Goal: Information Seeking & Learning: Learn about a topic

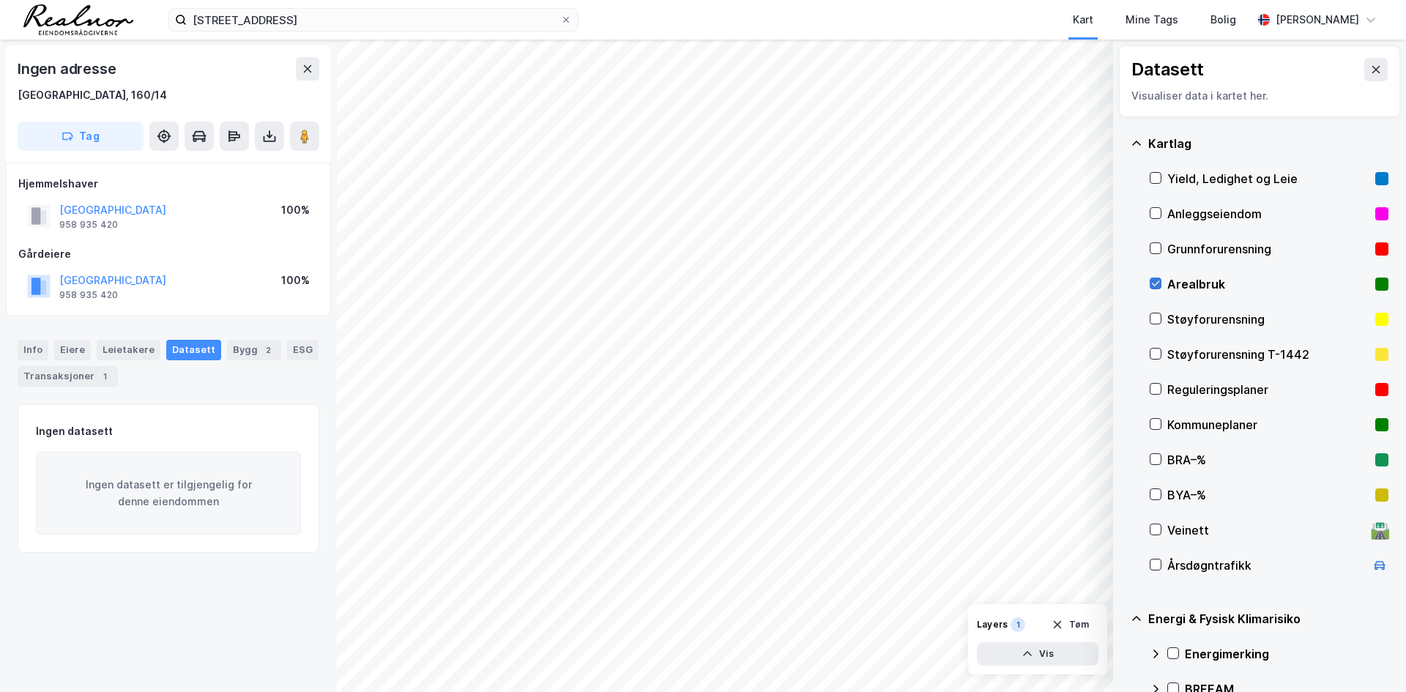
click at [1155, 283] on icon at bounding box center [1155, 283] width 10 height 10
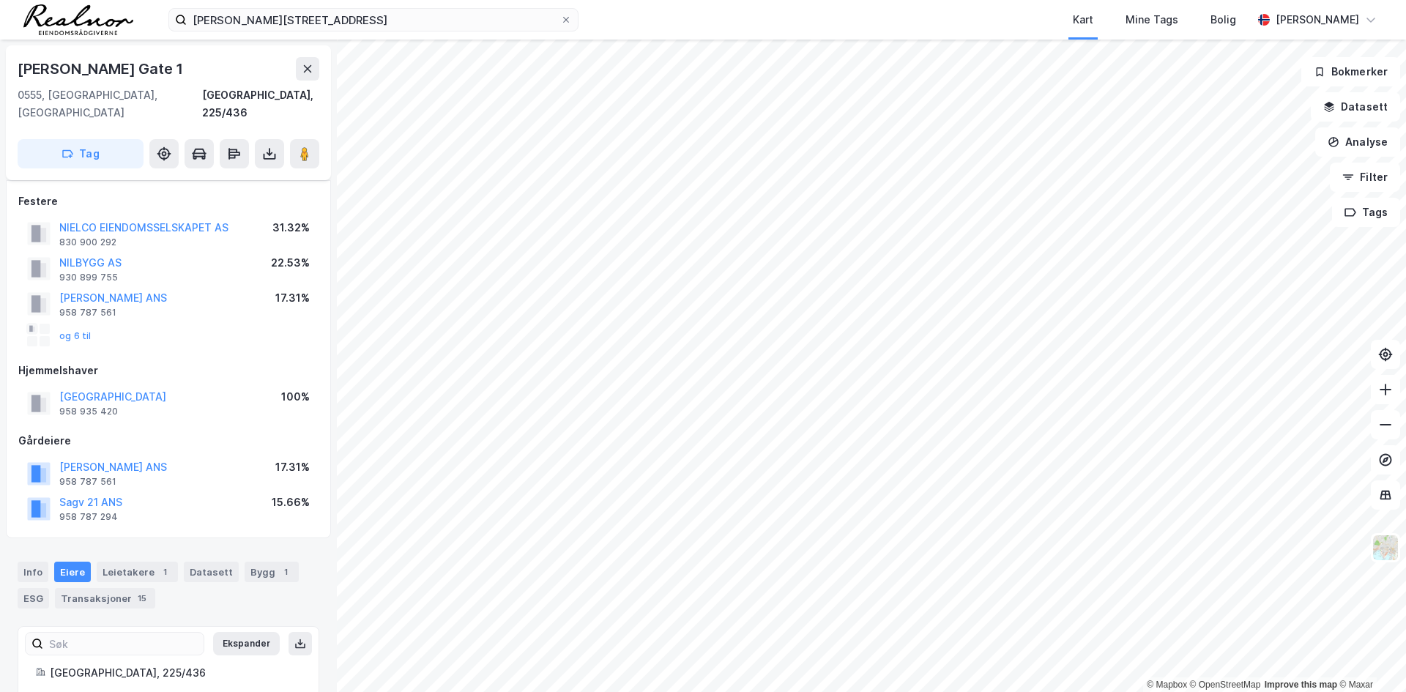
scroll to position [14, 0]
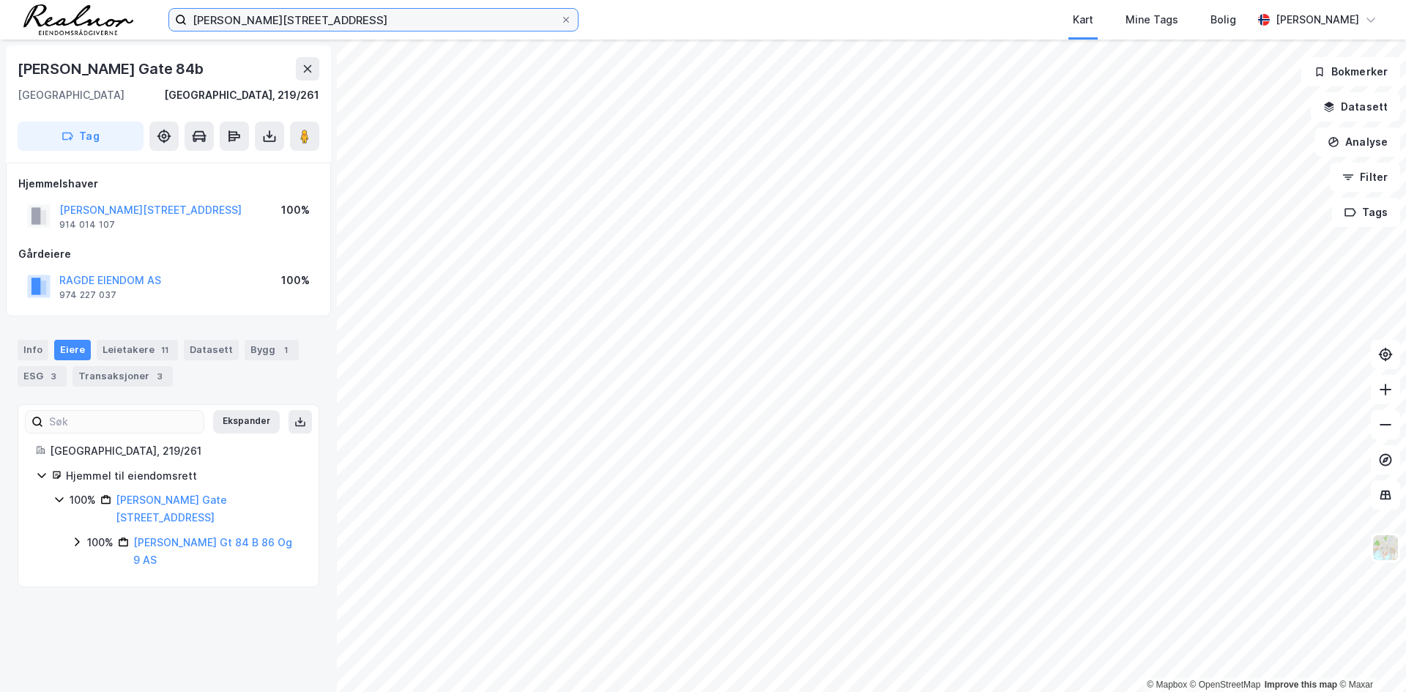
click at [411, 29] on input "[PERSON_NAME][STREET_ADDRESS]" at bounding box center [373, 20] width 373 height 22
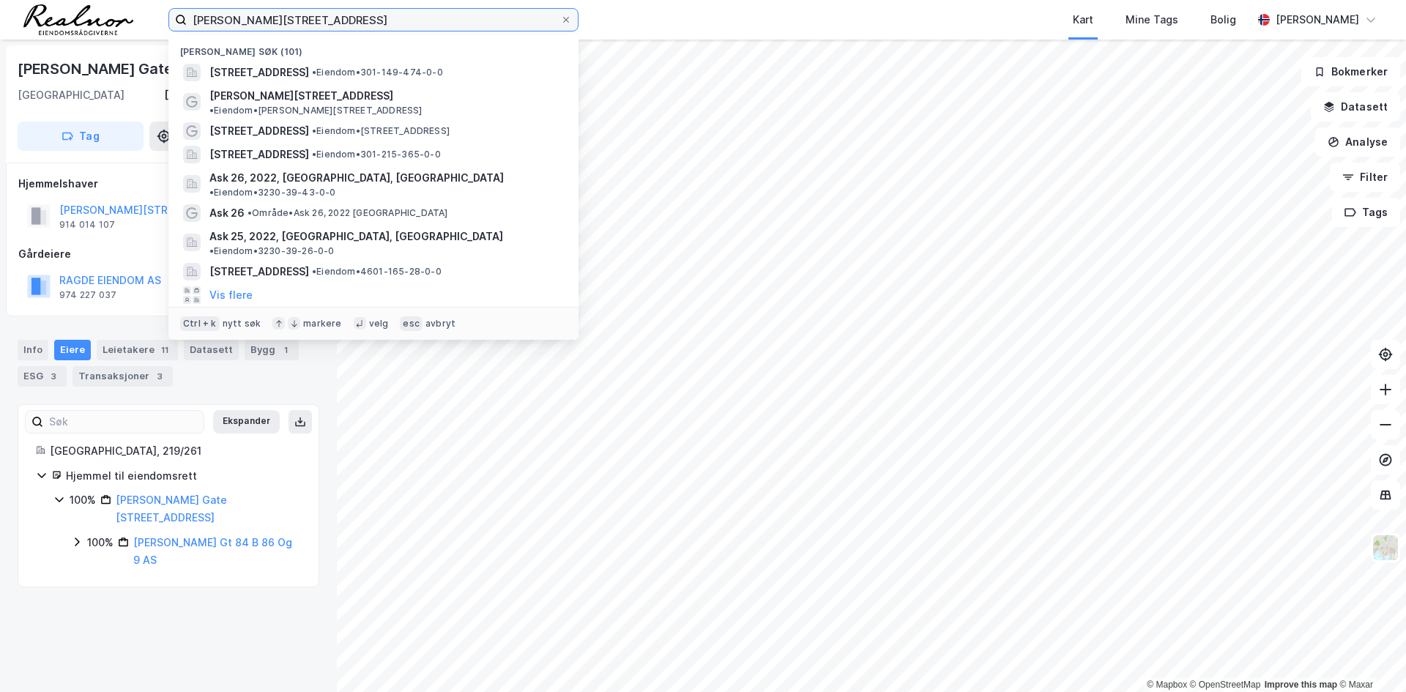
click at [371, 23] on input "[PERSON_NAME][STREET_ADDRESS]" at bounding box center [373, 20] width 373 height 22
click at [318, 23] on input "[PERSON_NAME][STREET_ADDRESS]" at bounding box center [373, 20] width 373 height 22
drag, startPoint x: 316, startPoint y: 23, endPoint x: 181, endPoint y: 16, distance: 135.6
click at [181, 16] on label "[PERSON_NAME][STREET_ADDRESS]" at bounding box center [373, 19] width 410 height 23
click at [187, 16] on input "[PERSON_NAME][STREET_ADDRESS]" at bounding box center [373, 20] width 373 height 22
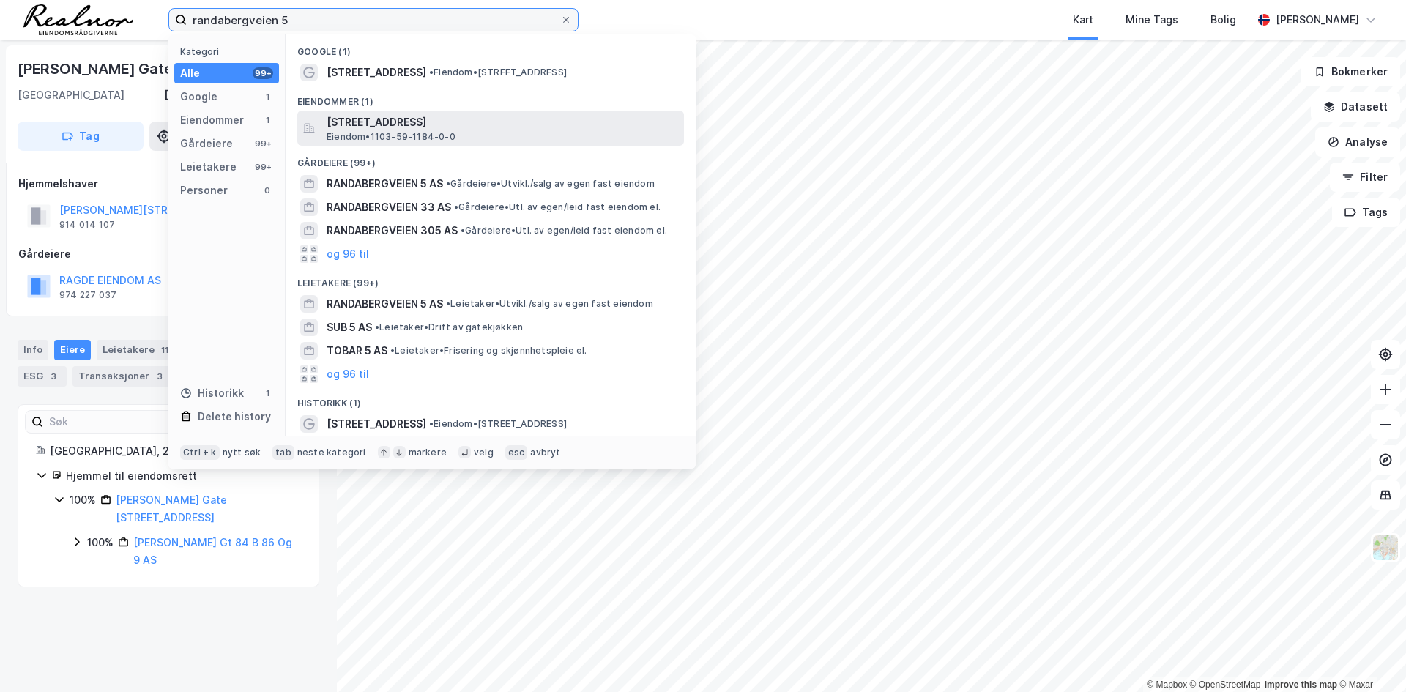
type input "randabergveien 5"
click at [388, 124] on span "[STREET_ADDRESS]" at bounding box center [502, 122] width 351 height 18
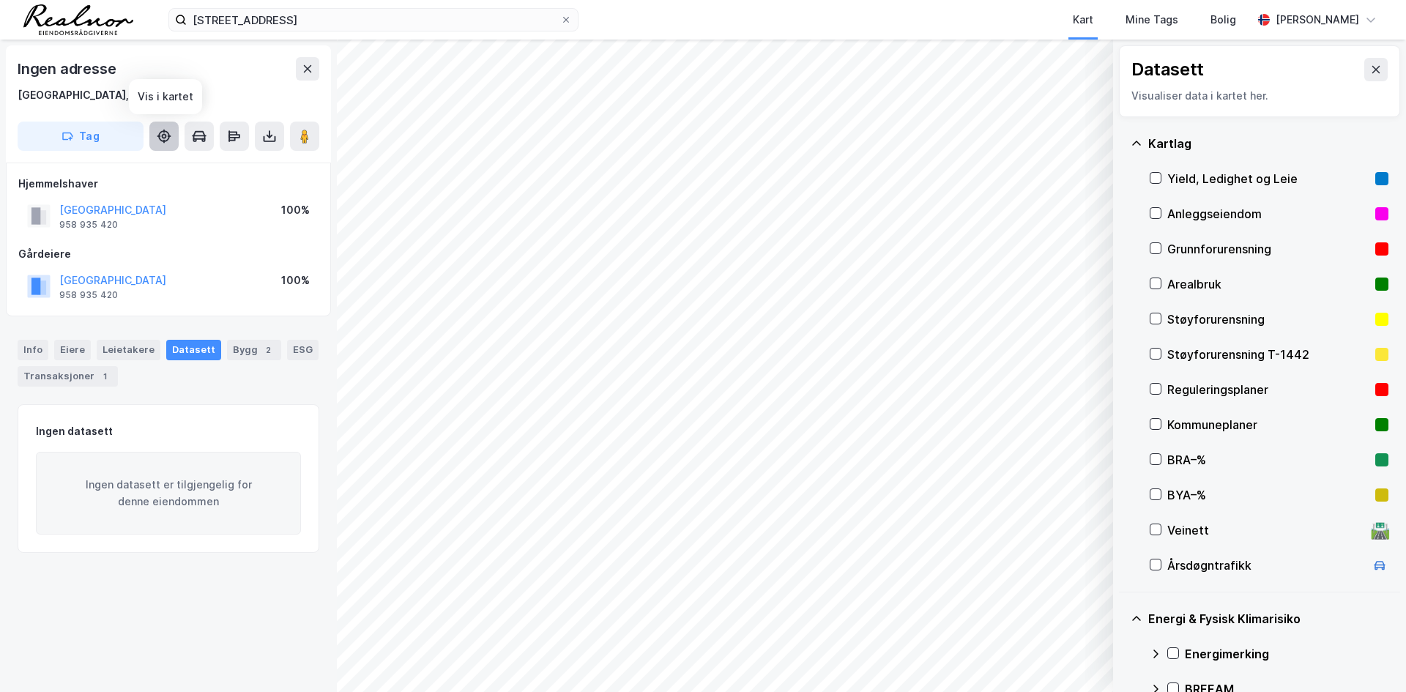
click at [166, 138] on icon at bounding box center [164, 136] width 15 height 15
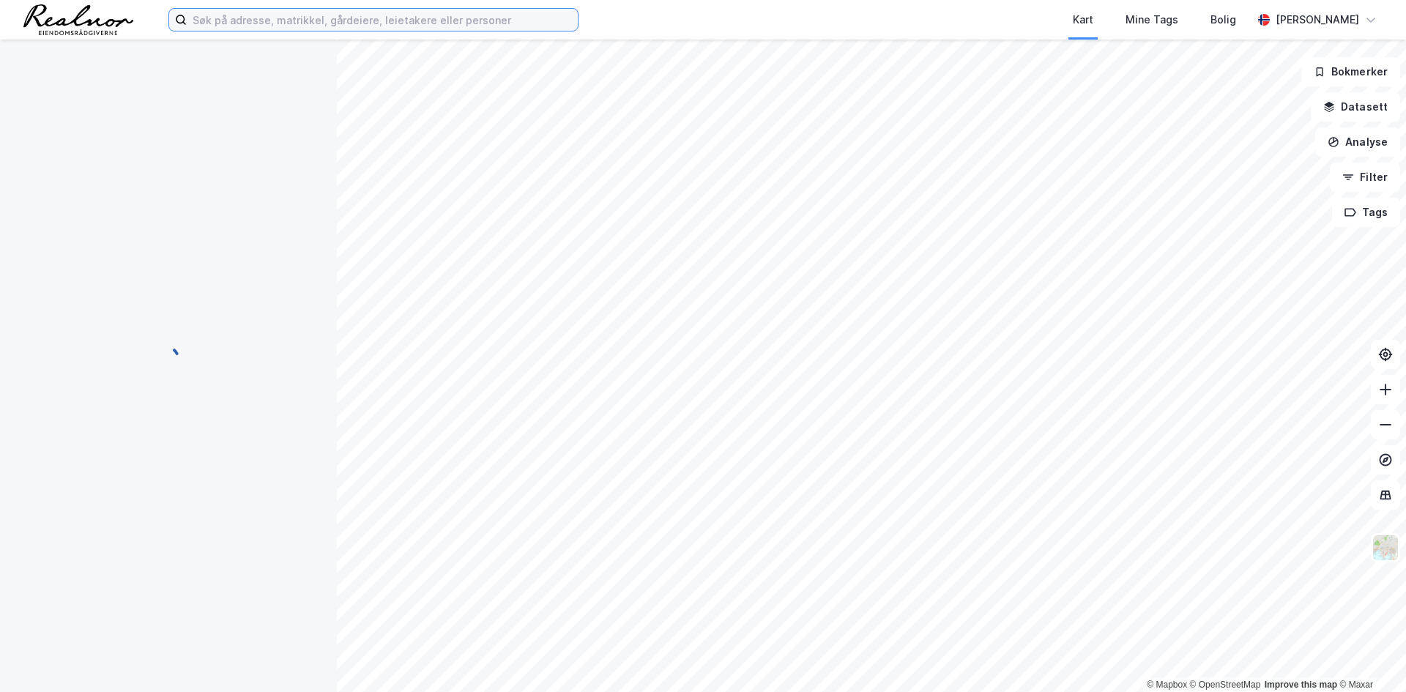
click at [262, 23] on input at bounding box center [382, 20] width 391 height 22
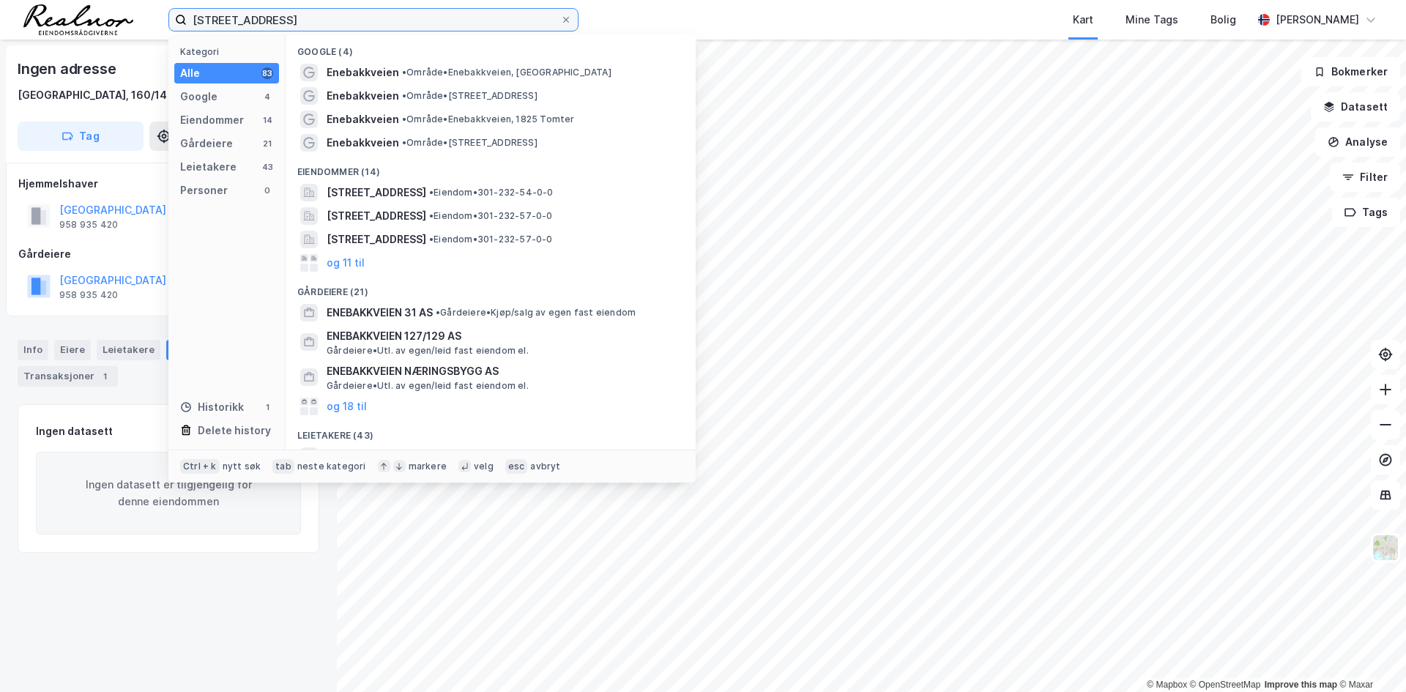
type input "[STREET_ADDRESS]"
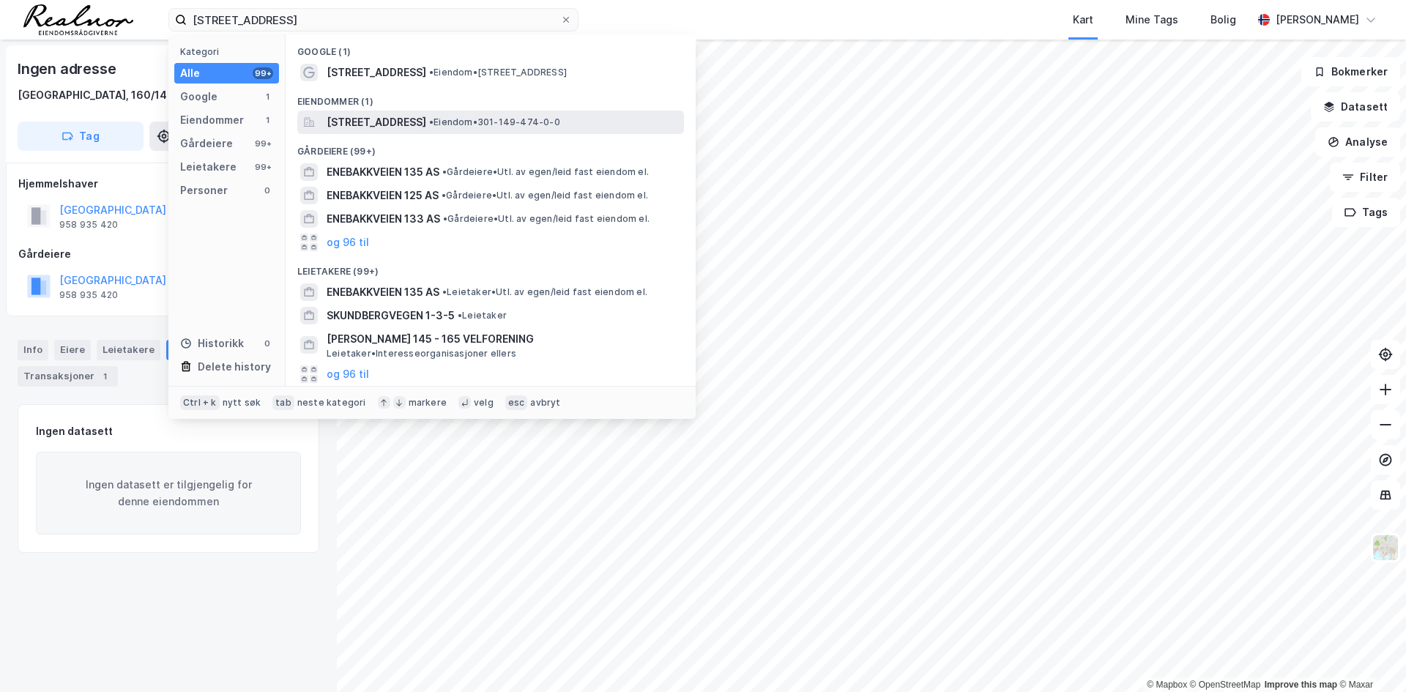
click at [421, 120] on span "Enebakkveien 135, 0680, OSLO, OSLO" at bounding box center [377, 122] width 100 height 18
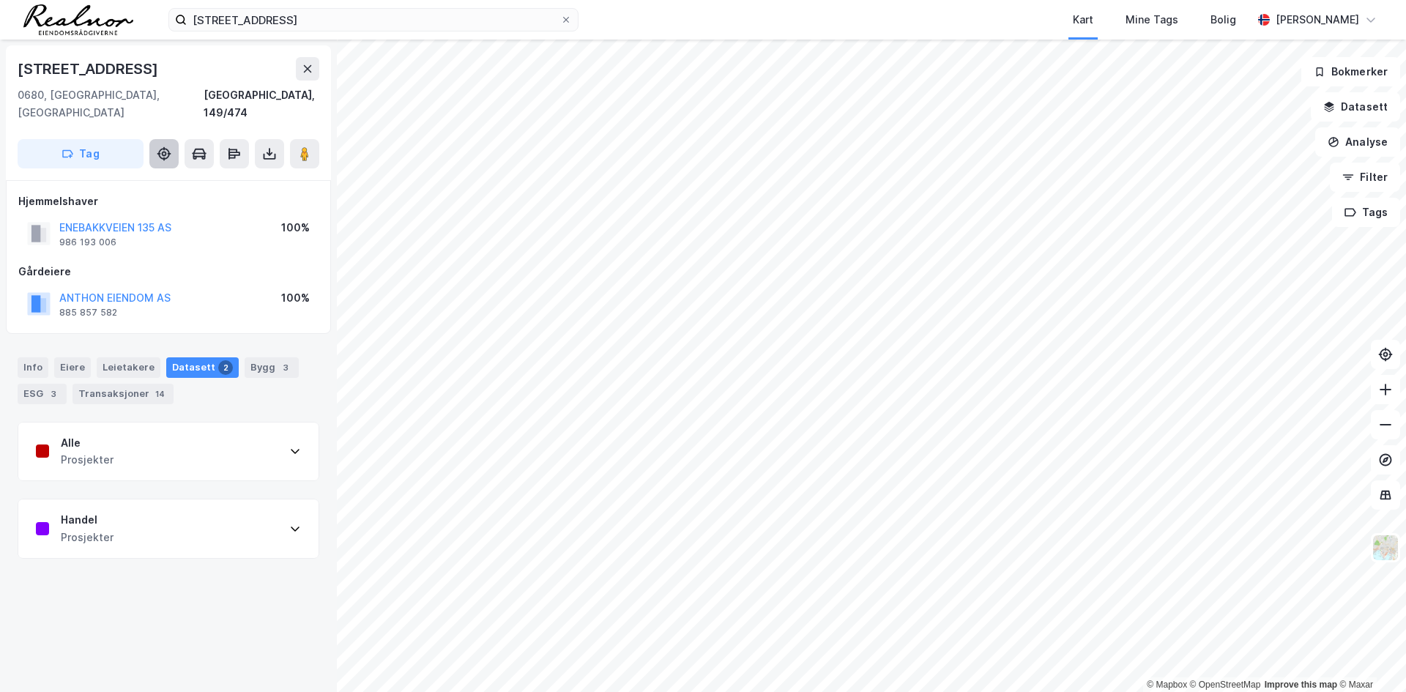
click at [163, 146] on icon at bounding box center [164, 153] width 15 height 15
click at [235, 154] on icon at bounding box center [231, 156] width 7 height 4
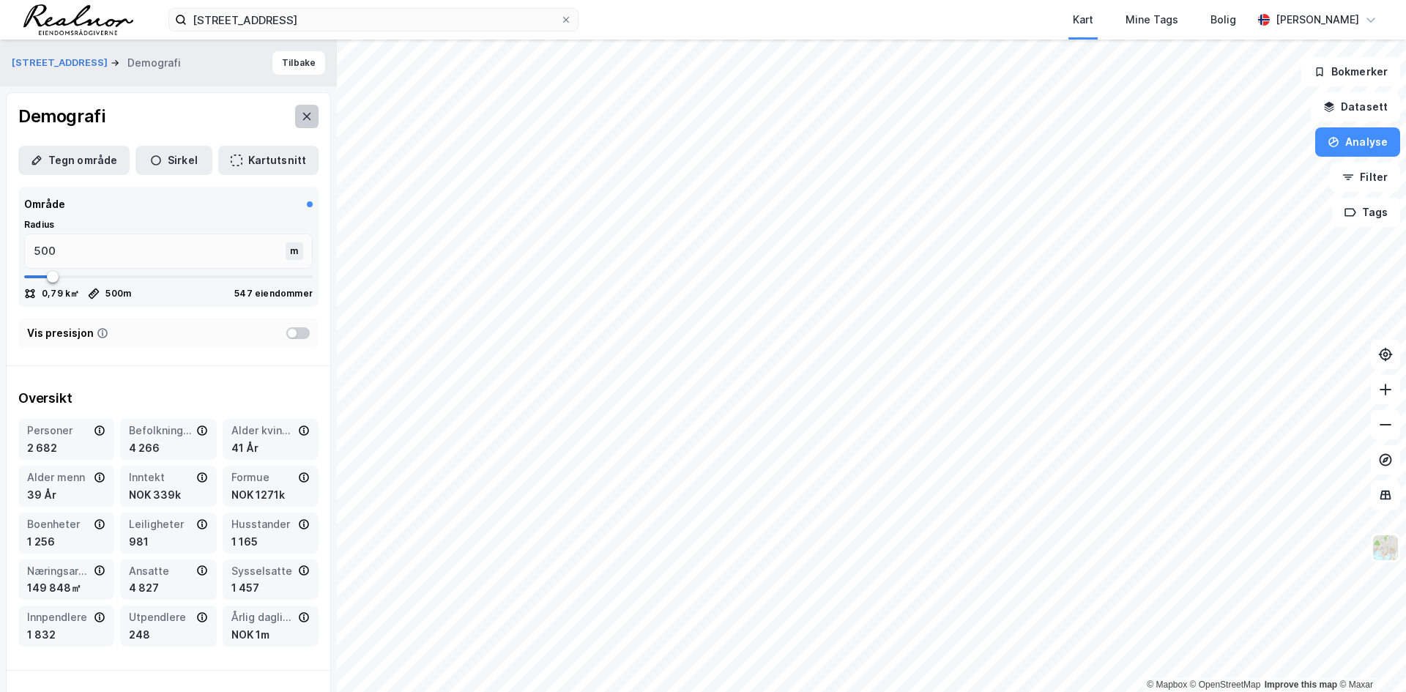
click at [302, 119] on button at bounding box center [306, 116] width 23 height 23
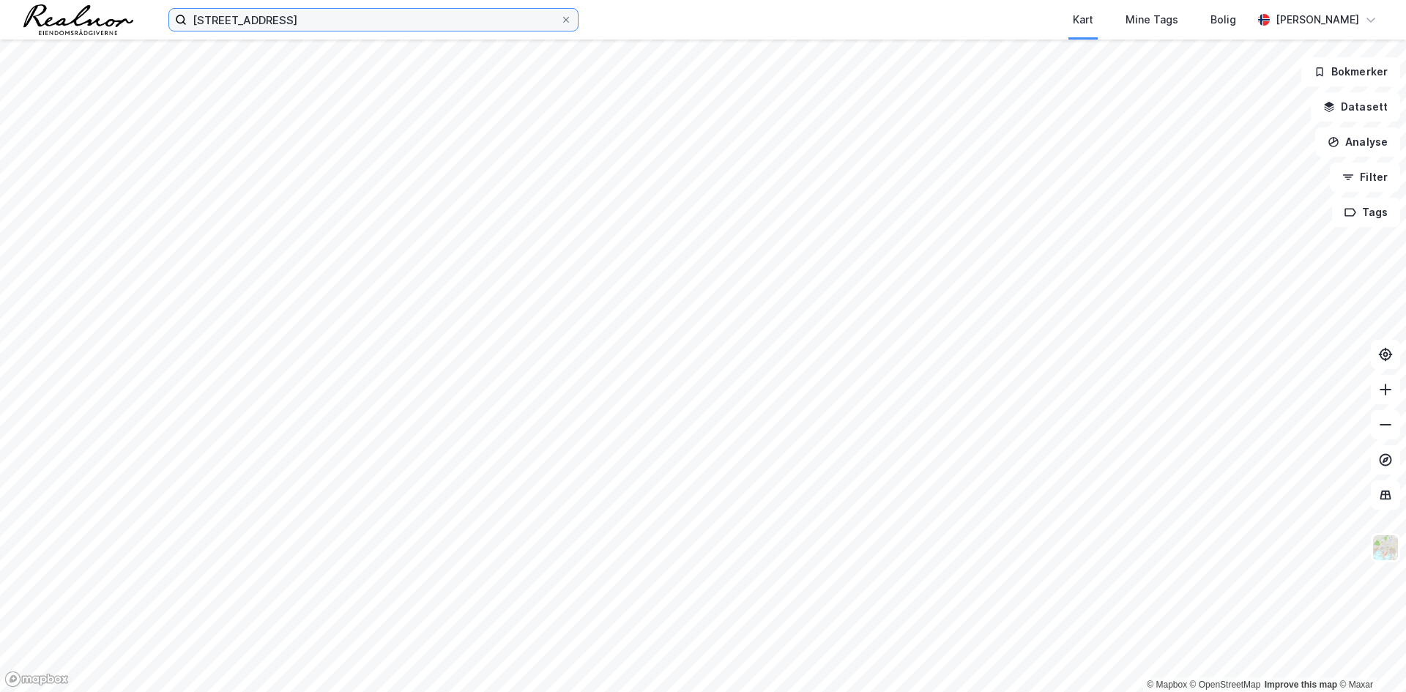
click at [419, 26] on input "enebakkveien 135" at bounding box center [373, 20] width 373 height 22
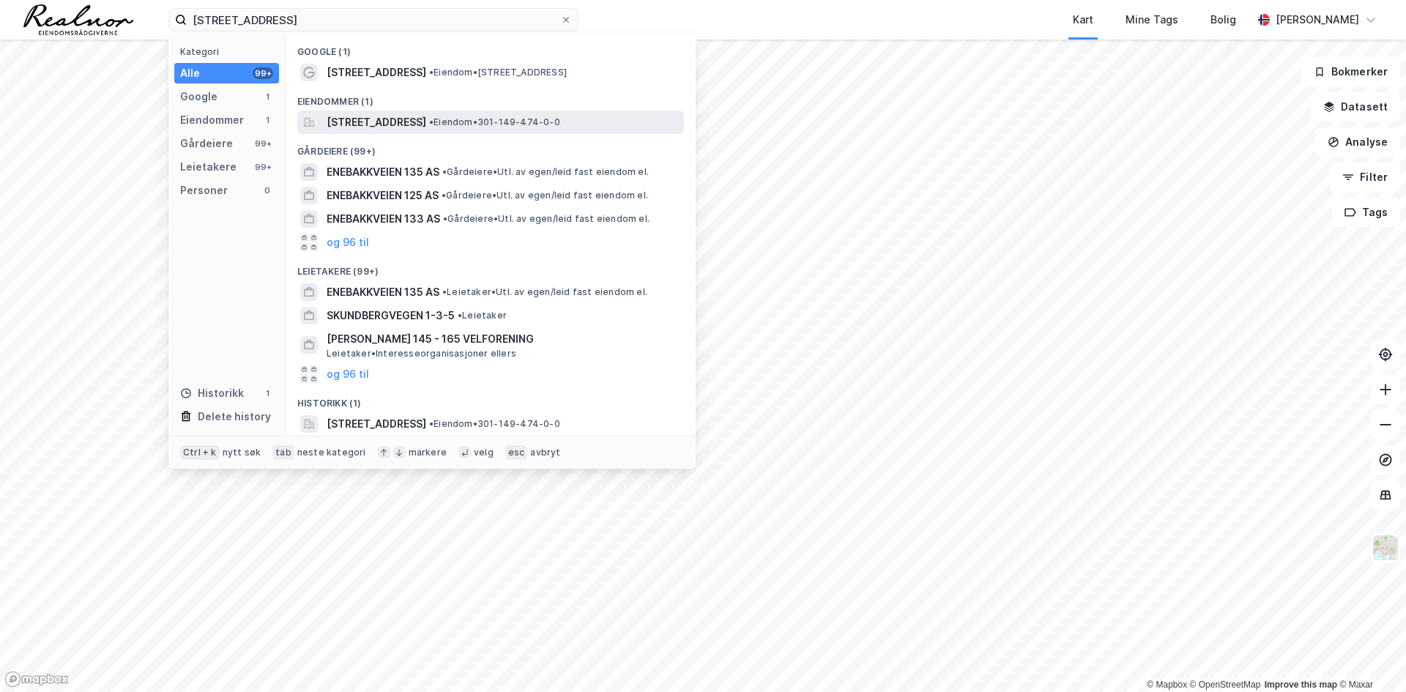
click at [426, 119] on span "[STREET_ADDRESS]" at bounding box center [377, 122] width 100 height 18
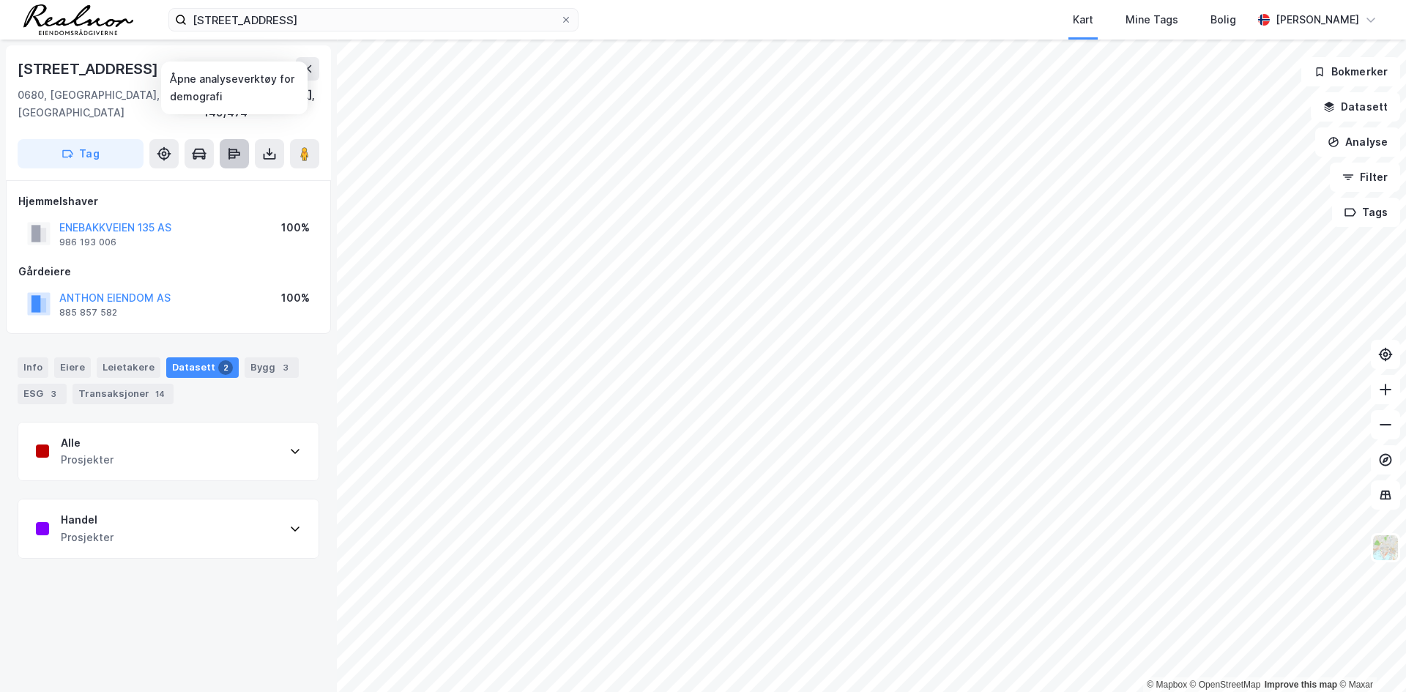
click at [236, 152] on icon at bounding box center [234, 154] width 12 height 4
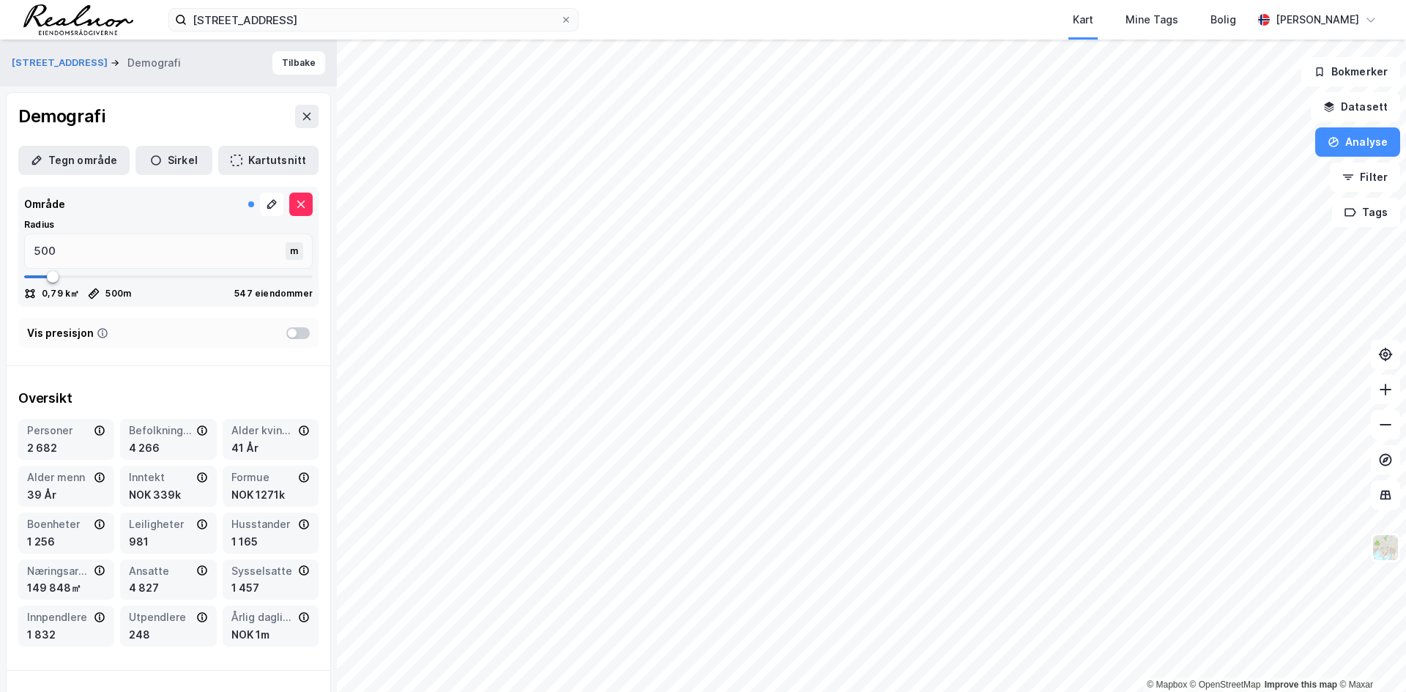
type input "951"
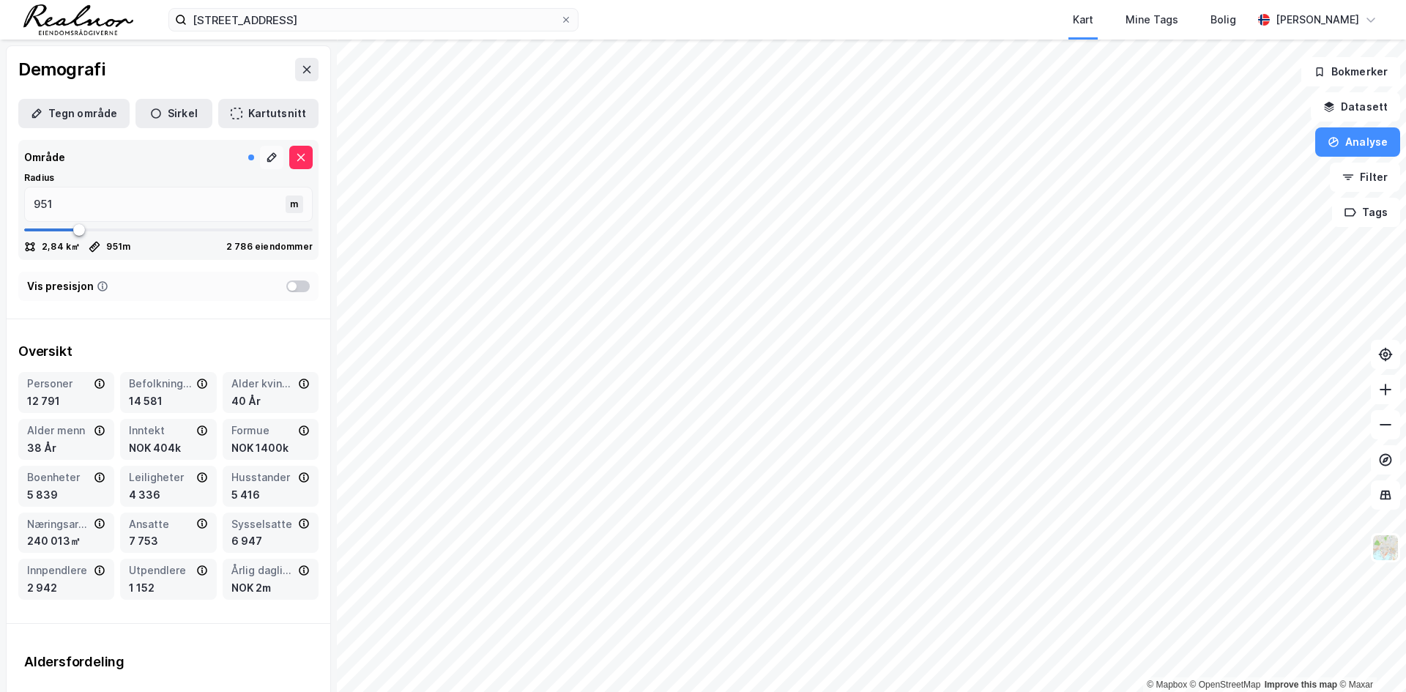
click at [272, 157] on icon at bounding box center [274, 156] width 4 height 4
click at [289, 161] on button at bounding box center [300, 157] width 23 height 23
type input "1030"
type input "1320"
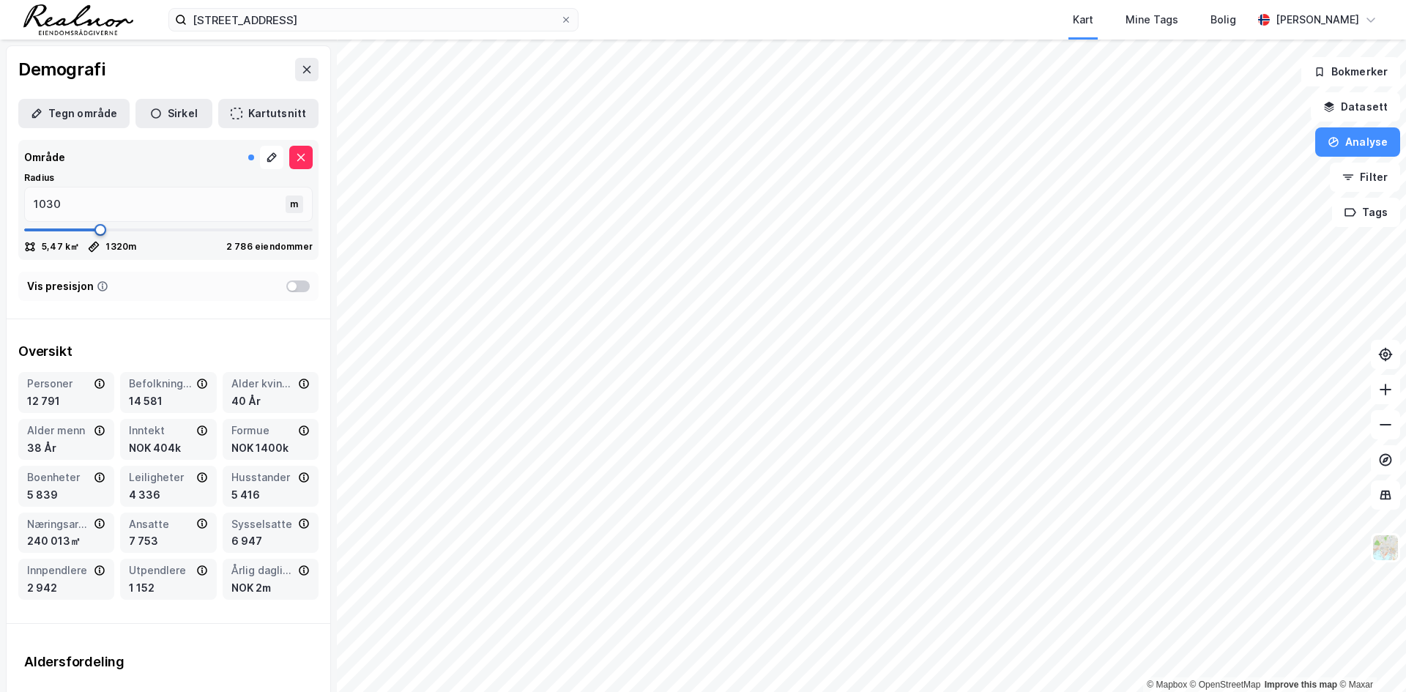
type input "1320"
type input "1360"
type input "1373"
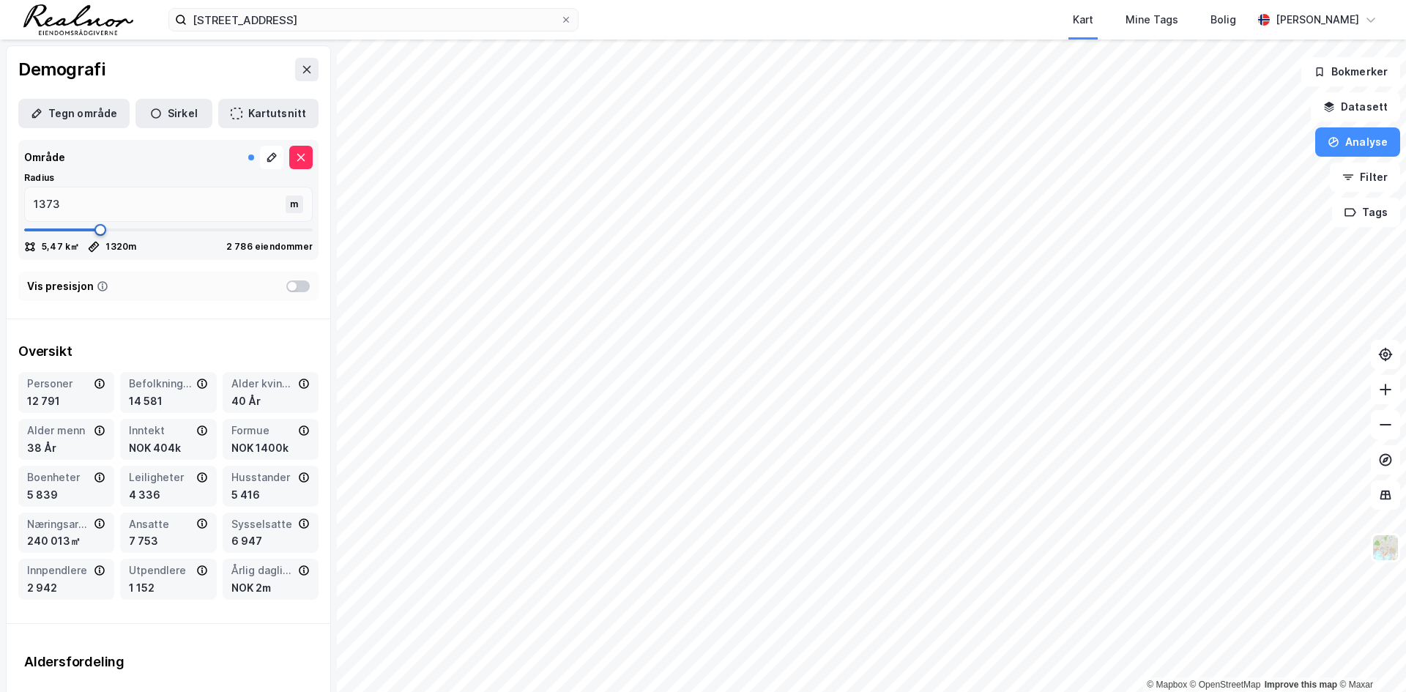
drag, startPoint x: 81, startPoint y: 230, endPoint x: 100, endPoint y: 230, distance: 19.8
click at [100, 230] on span at bounding box center [100, 230] width 12 height 12
click at [113, 116] on button "Tegn område" at bounding box center [73, 113] width 111 height 29
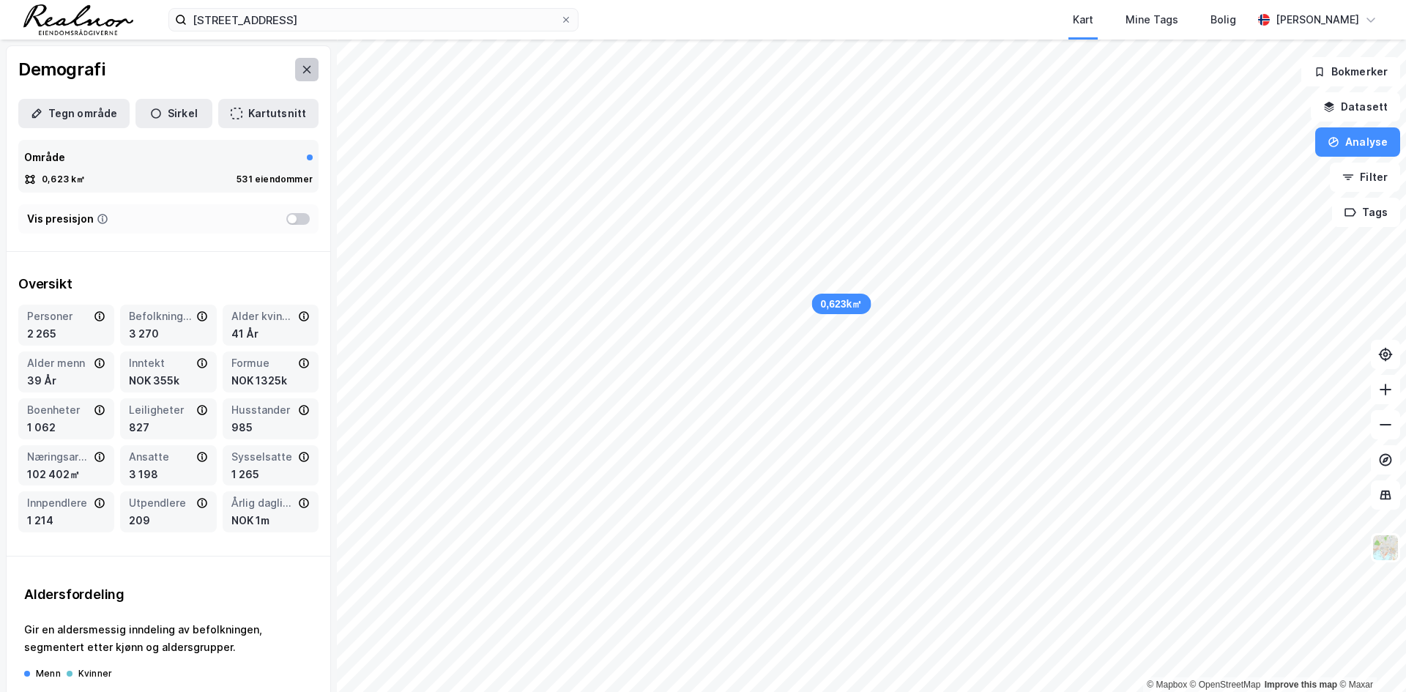
click at [303, 72] on icon at bounding box center [307, 69] width 8 height 7
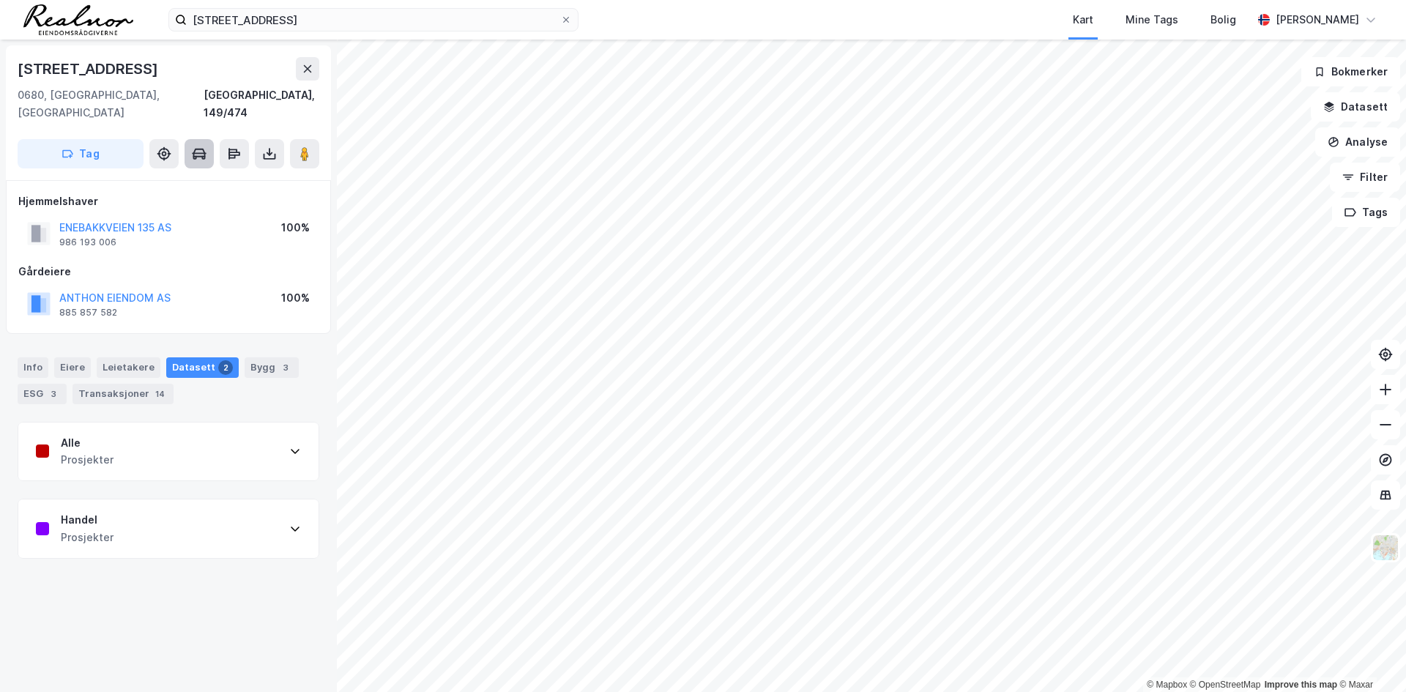
click at [213, 139] on button at bounding box center [199, 153] width 29 height 29
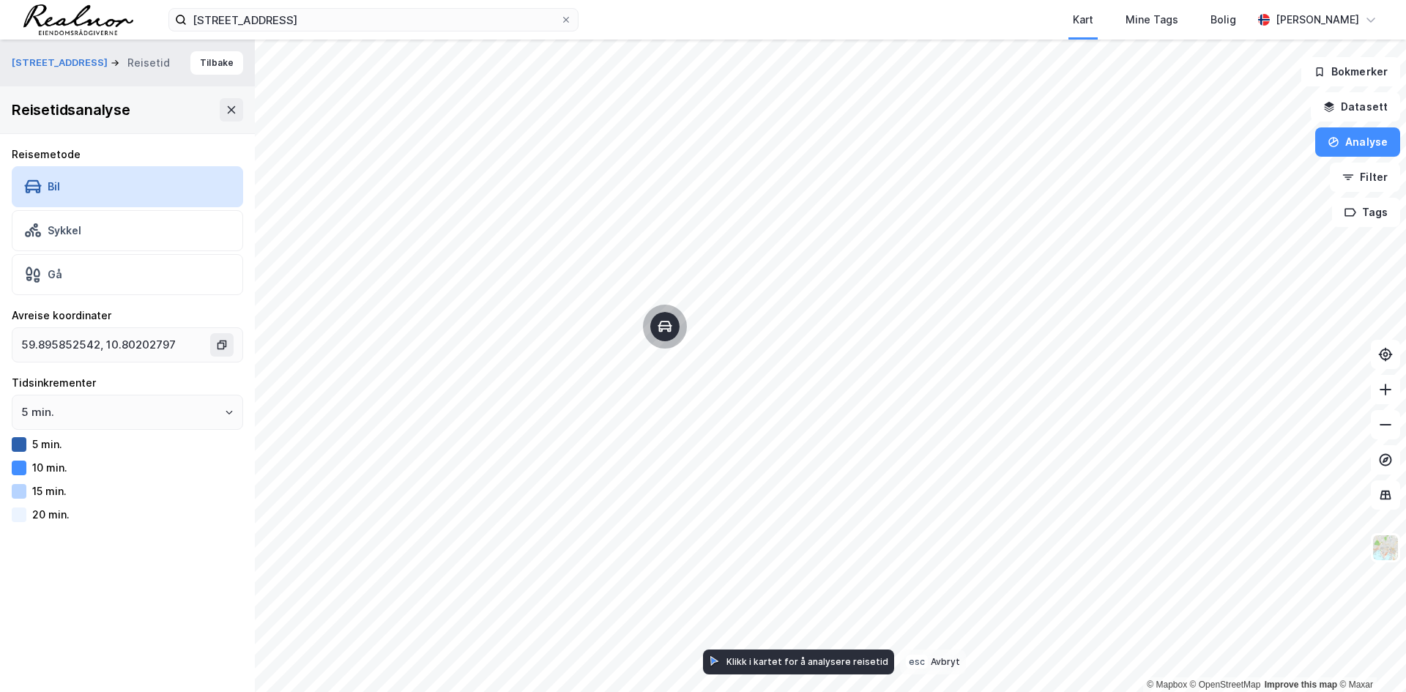
click at [220, 122] on div "Reisetidsanalyse" at bounding box center [127, 109] width 255 height 47
click at [210, 71] on button "Tilbake" at bounding box center [216, 62] width 53 height 23
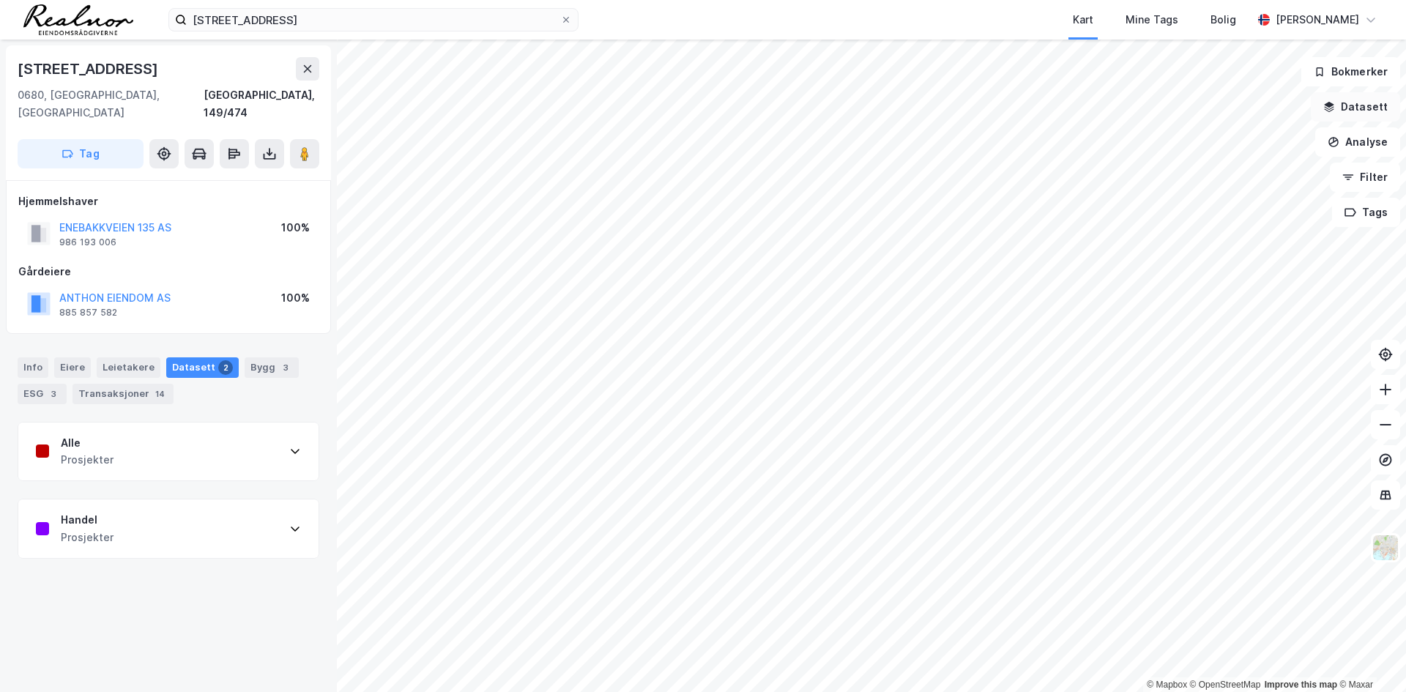
click at [1362, 107] on button "Datasett" at bounding box center [1355, 106] width 89 height 29
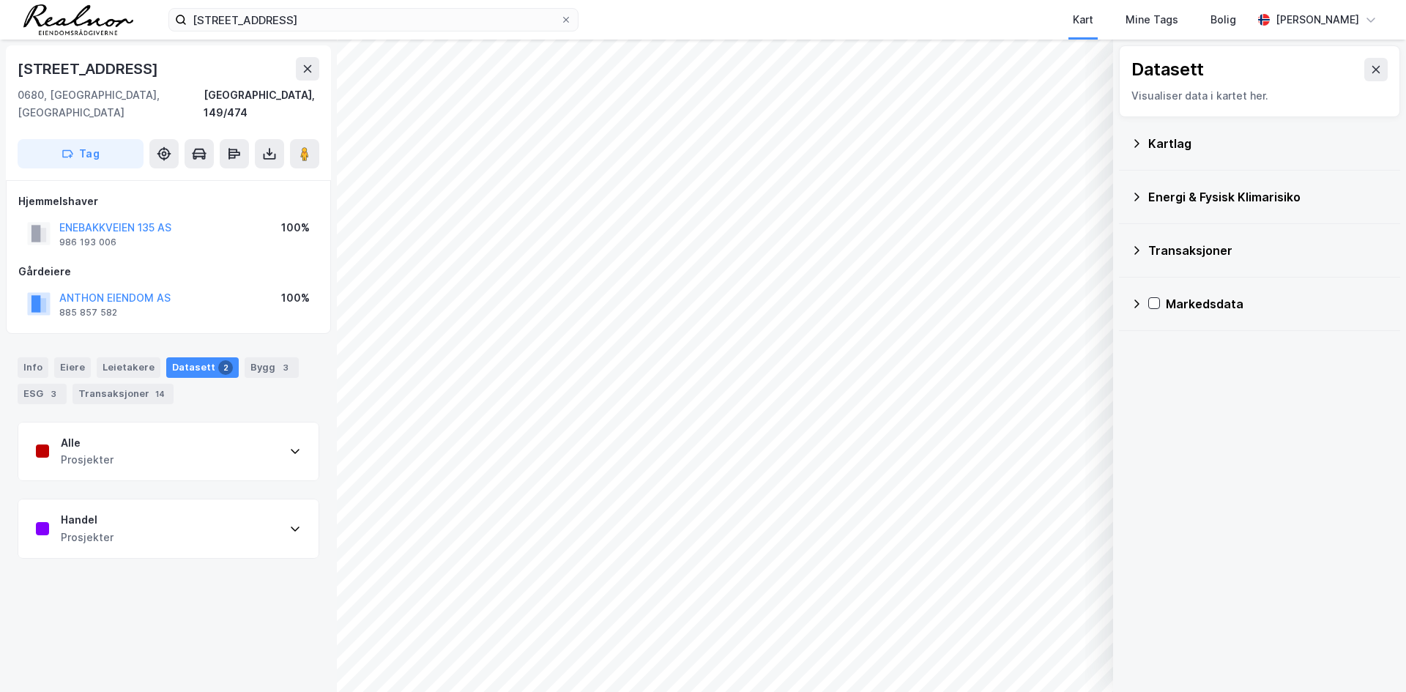
click at [1155, 144] on div "Kartlag" at bounding box center [1268, 144] width 240 height 18
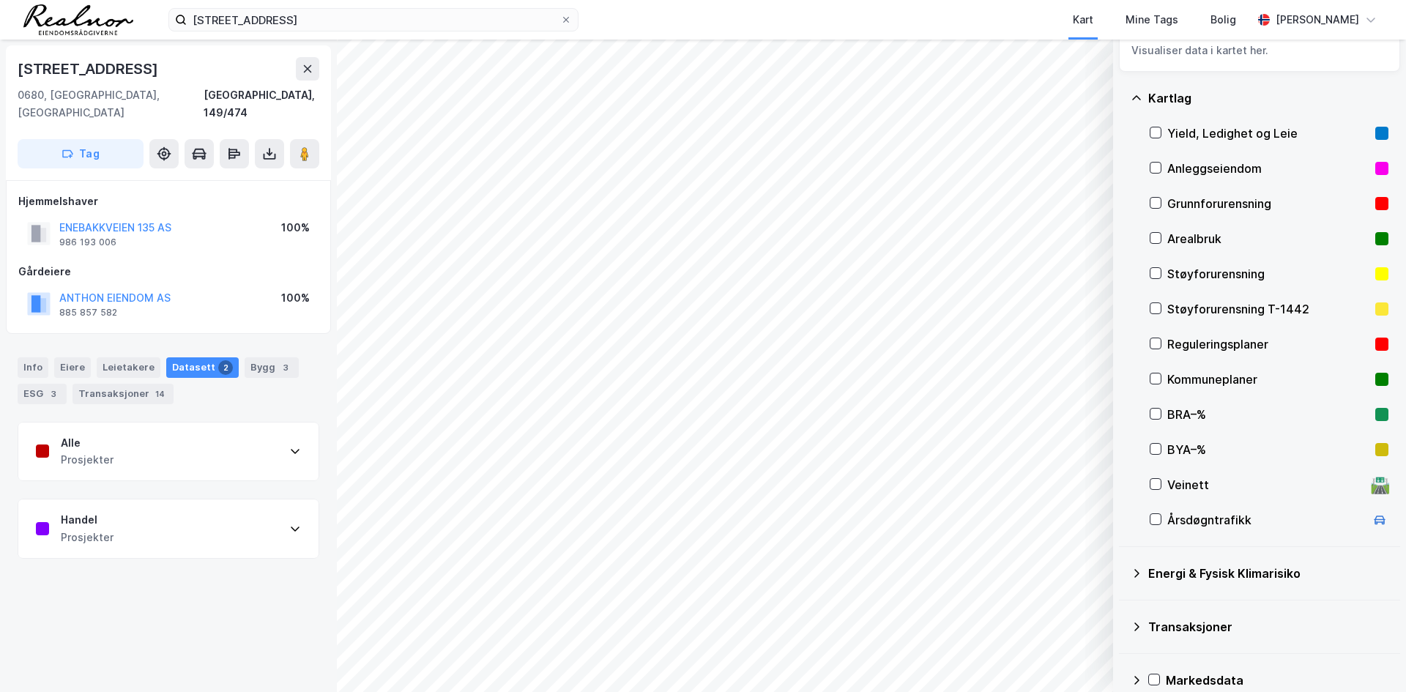
scroll to position [67, 0]
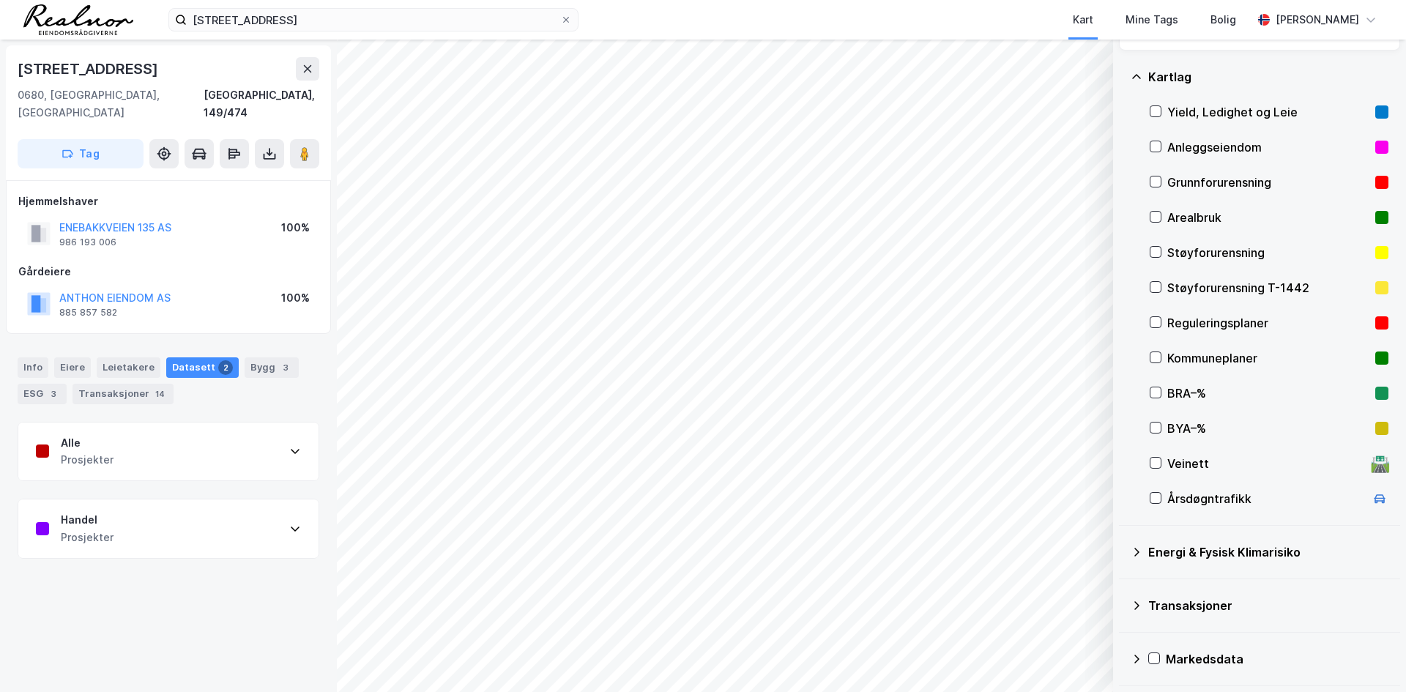
click at [1195, 548] on div "Energi & Fysisk Klimarisiko" at bounding box center [1268, 552] width 240 height 18
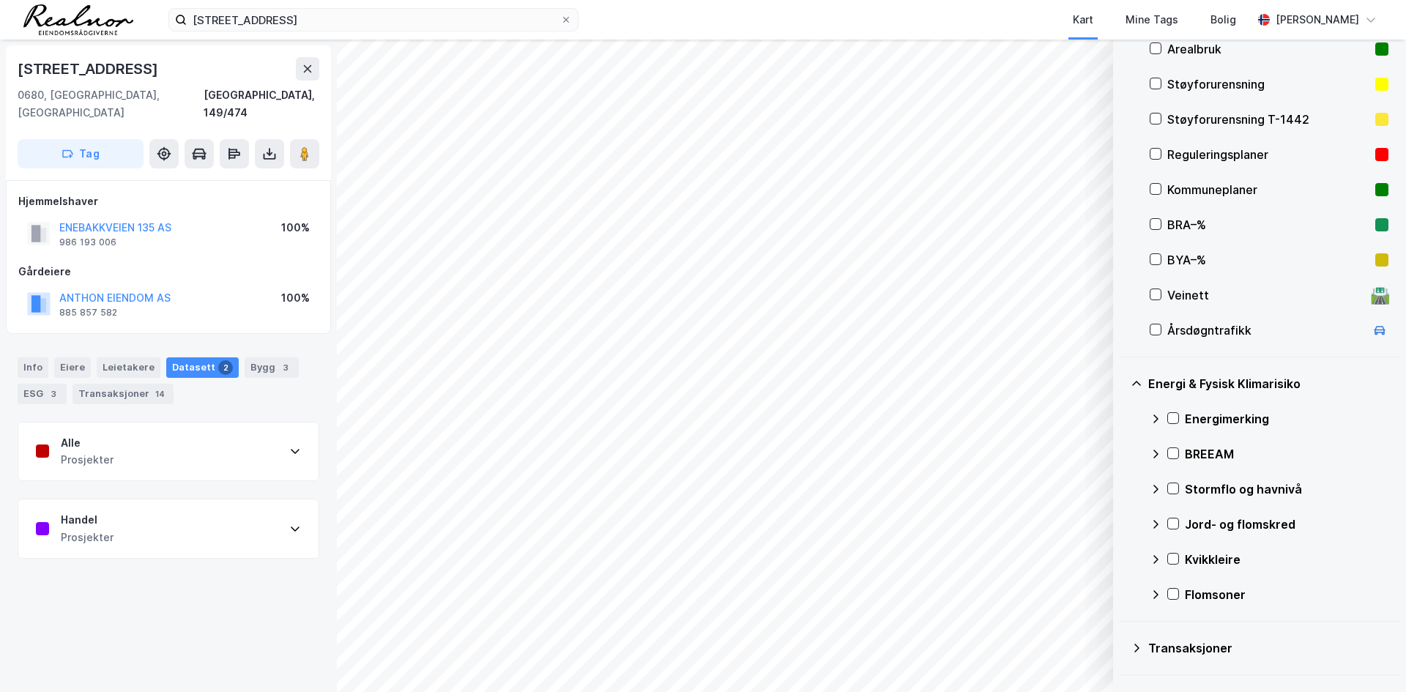
scroll to position [278, 0]
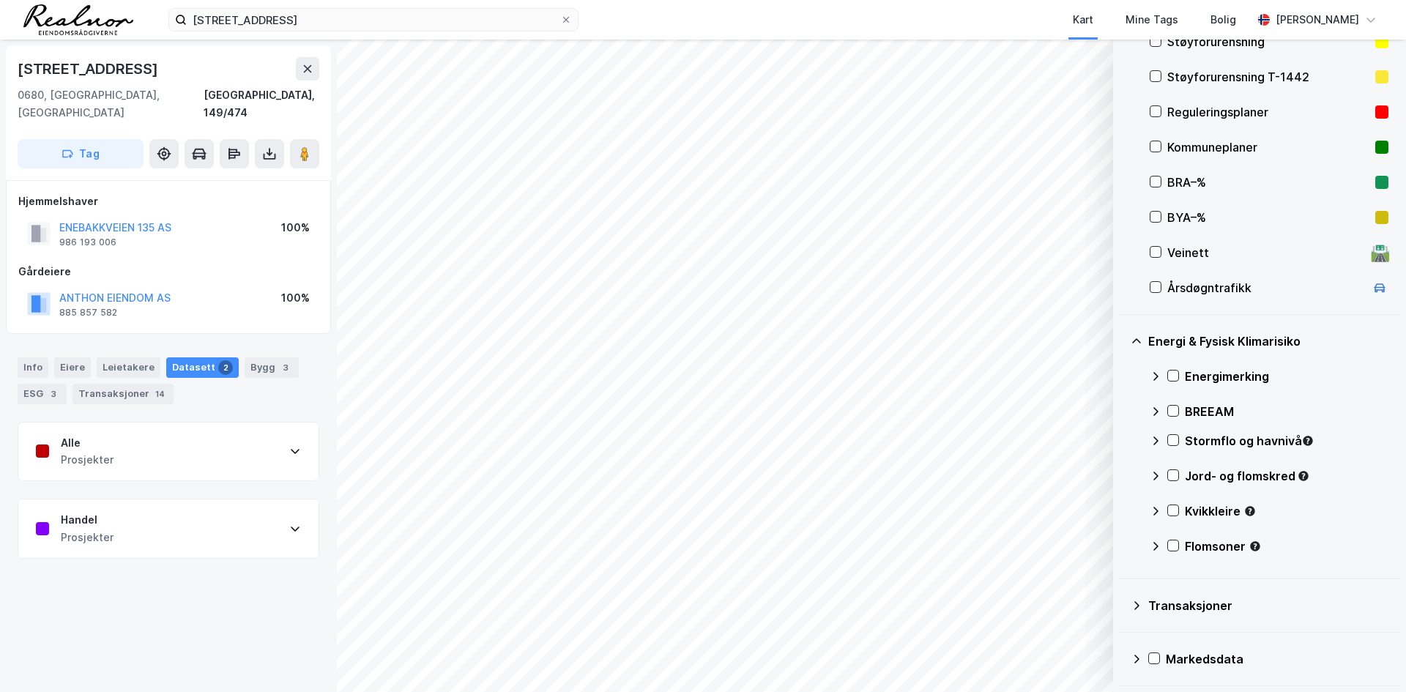
click at [1199, 600] on div "Transaksjoner" at bounding box center [1268, 606] width 240 height 18
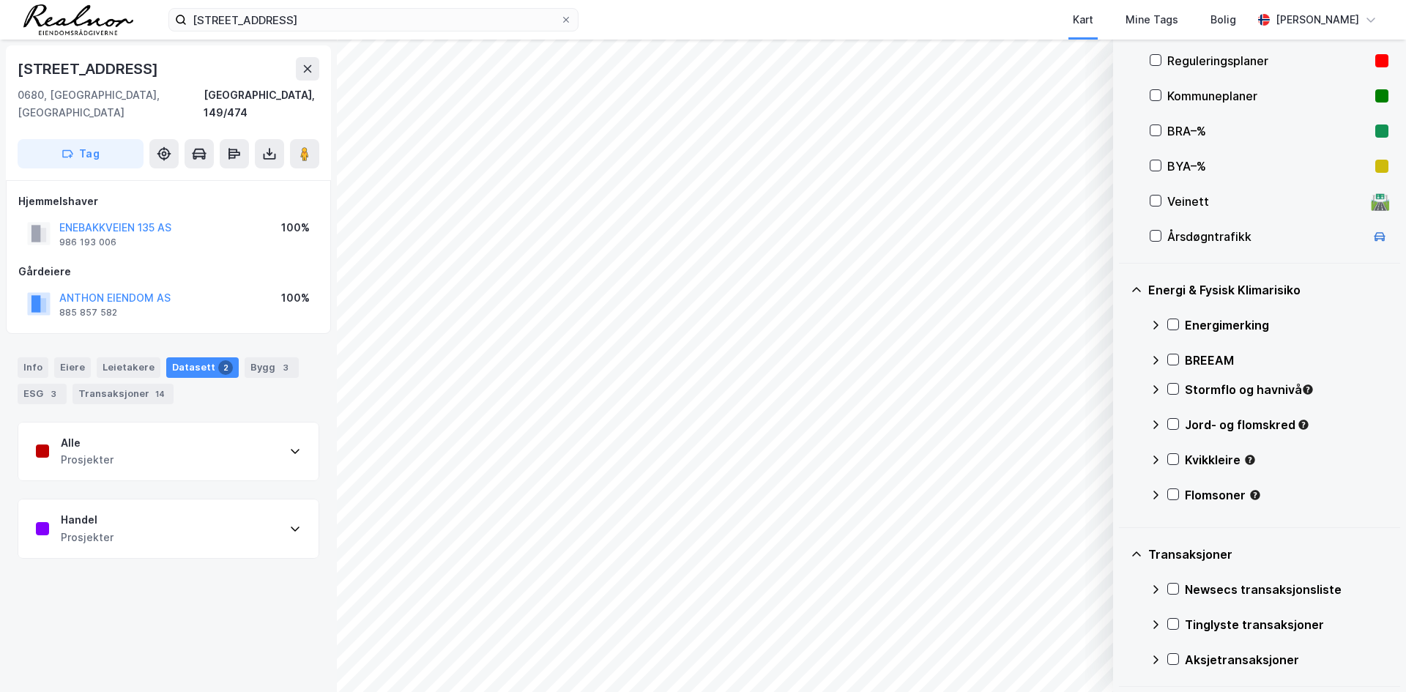
scroll to position [383, 0]
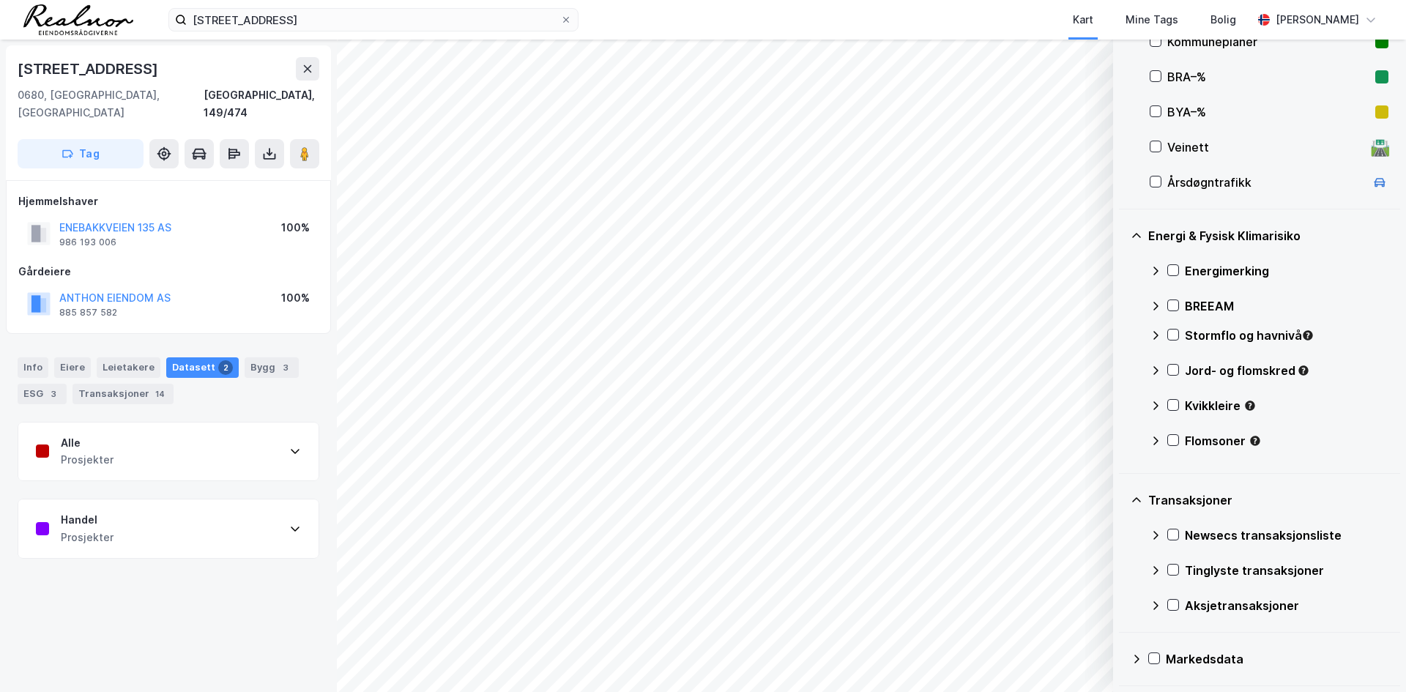
click at [1199, 649] on div "Markedsdata" at bounding box center [1260, 658] width 258 height 35
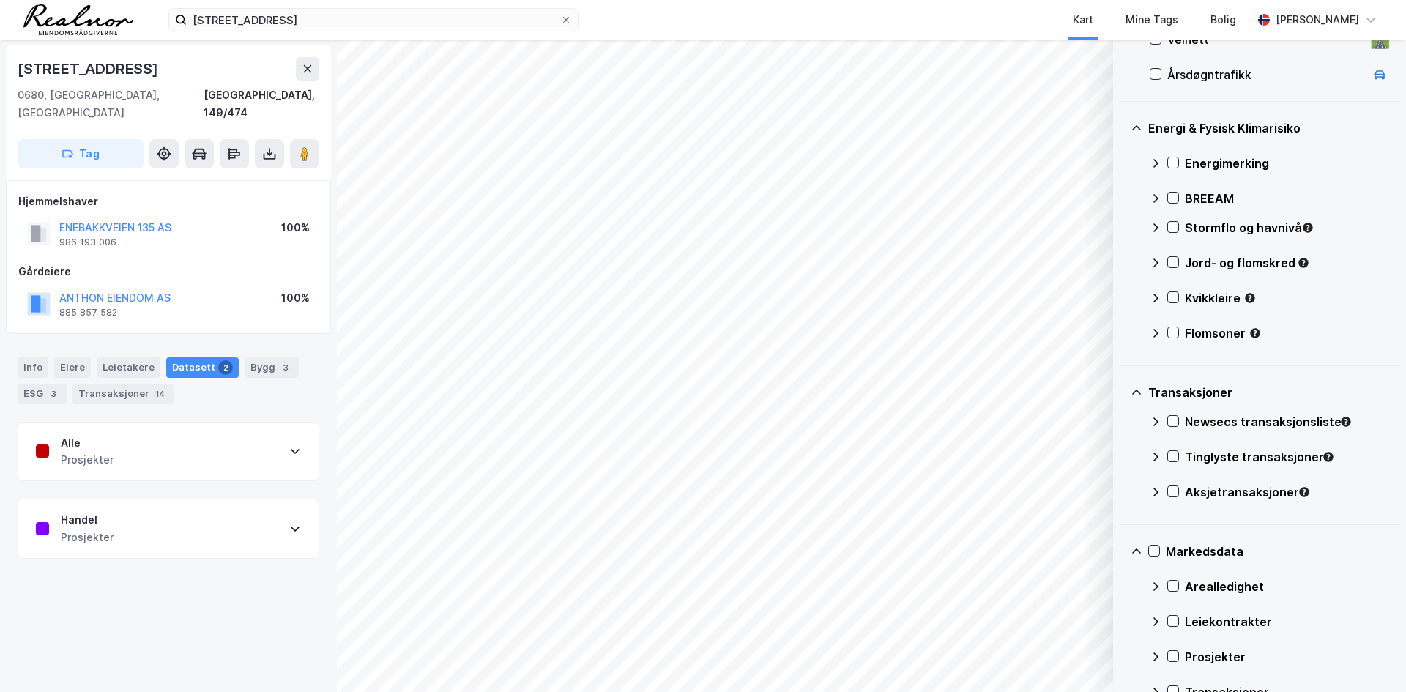
scroll to position [524, 0]
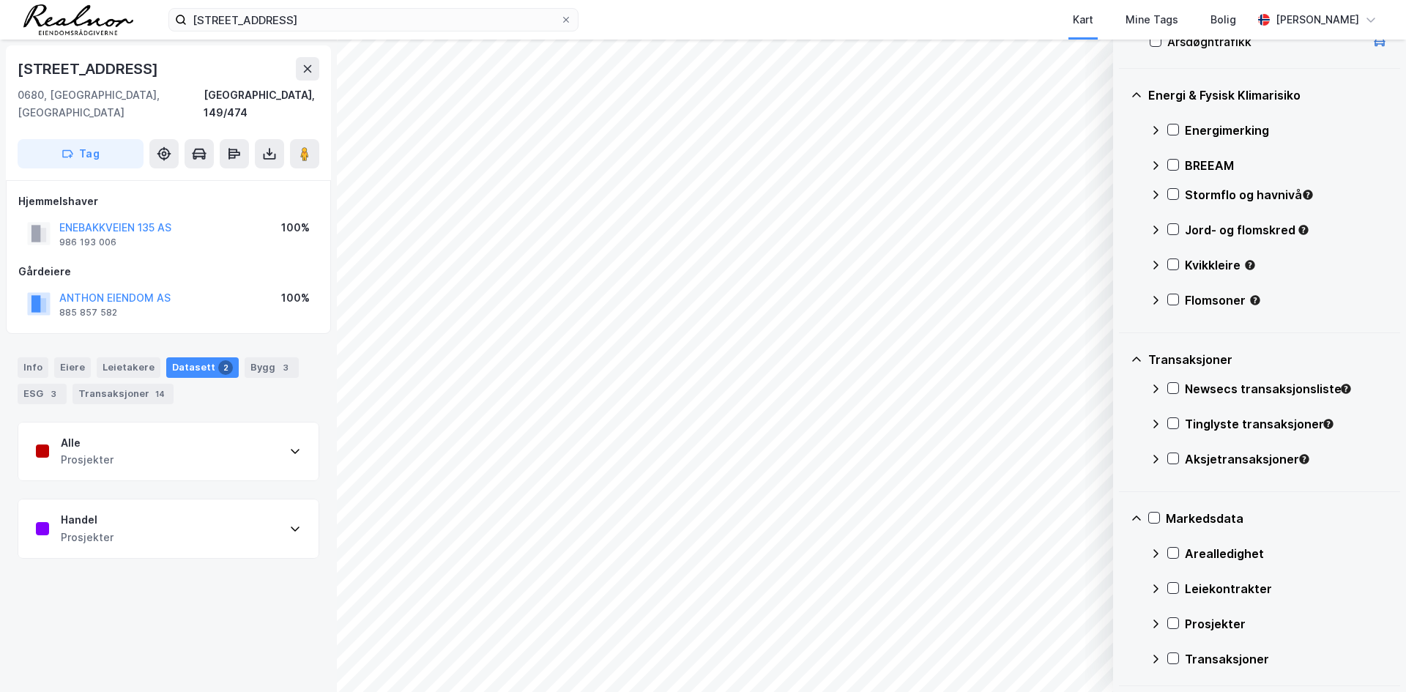
click at [1196, 511] on div "Markedsdata" at bounding box center [1277, 519] width 223 height 18
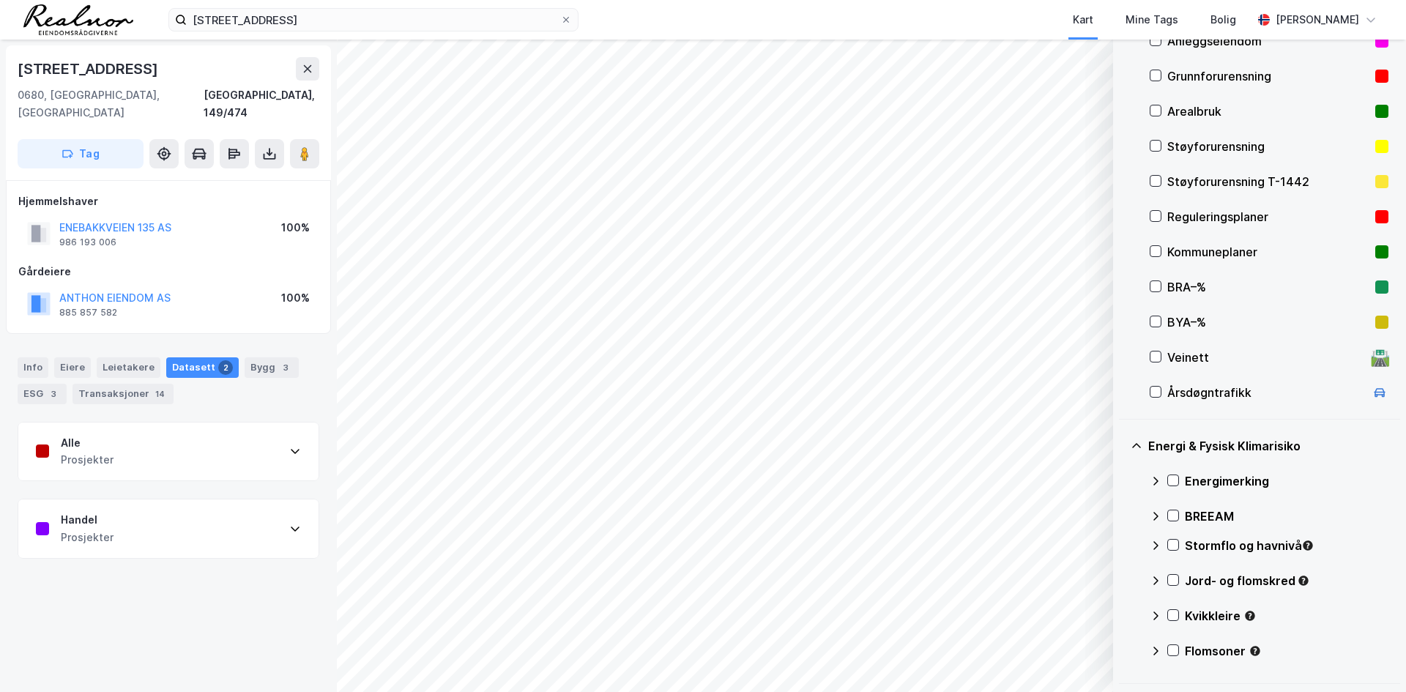
scroll to position [0, 0]
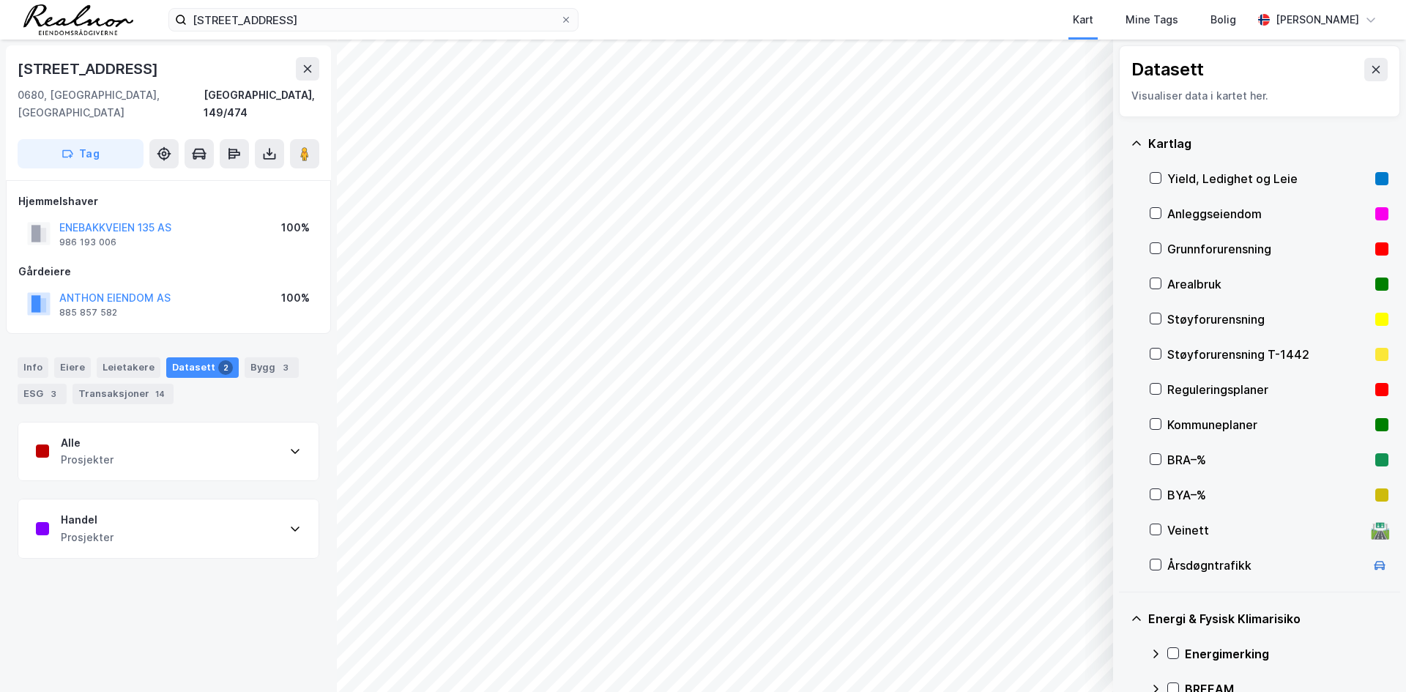
click at [1169, 143] on div "Kartlag" at bounding box center [1268, 144] width 240 height 18
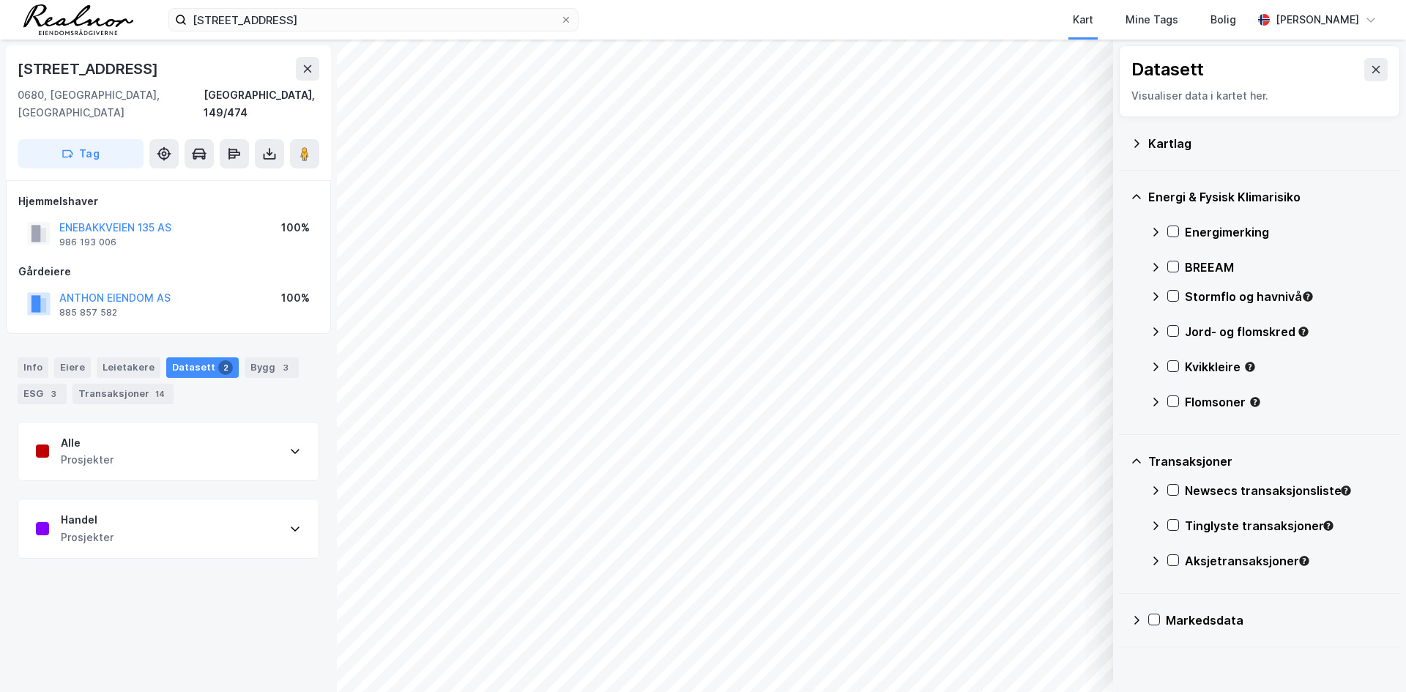
click at [1182, 193] on div "Energi & Fysisk Klimarisiko" at bounding box center [1268, 197] width 240 height 18
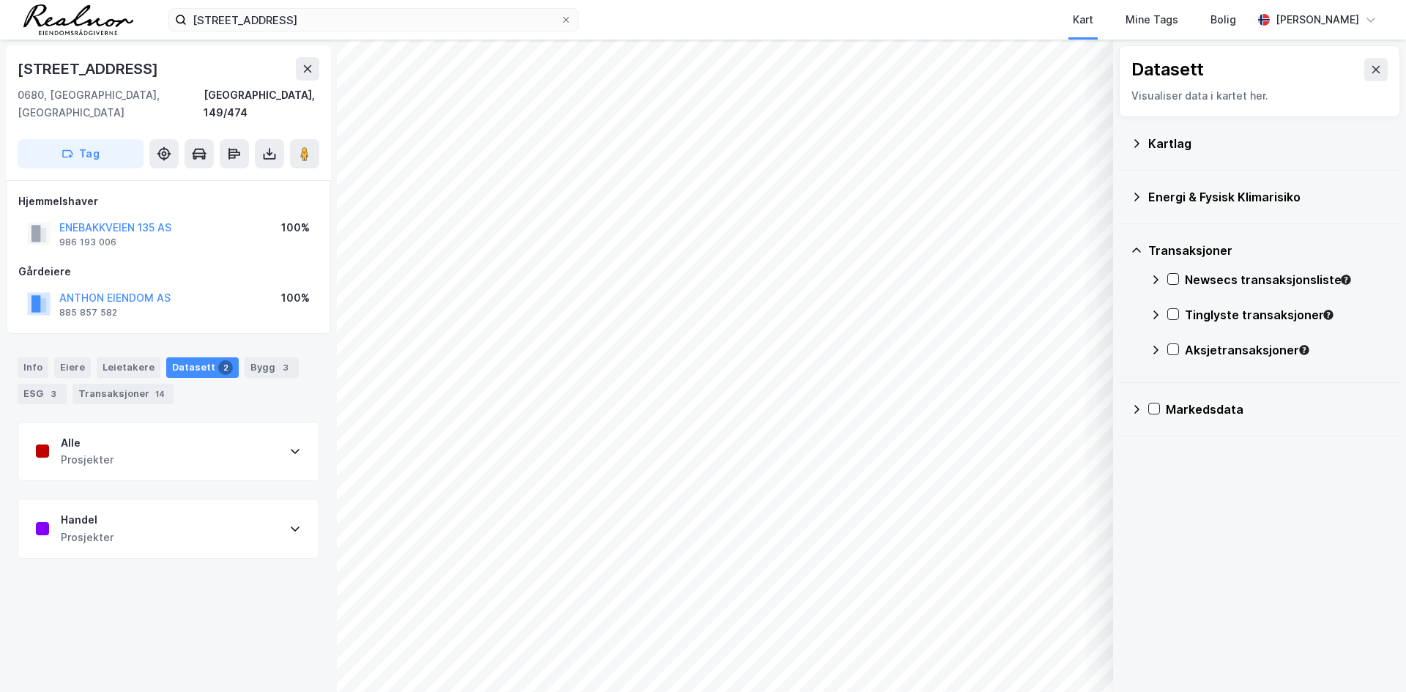
click at [1201, 249] on div "Transaksjoner" at bounding box center [1268, 251] width 240 height 18
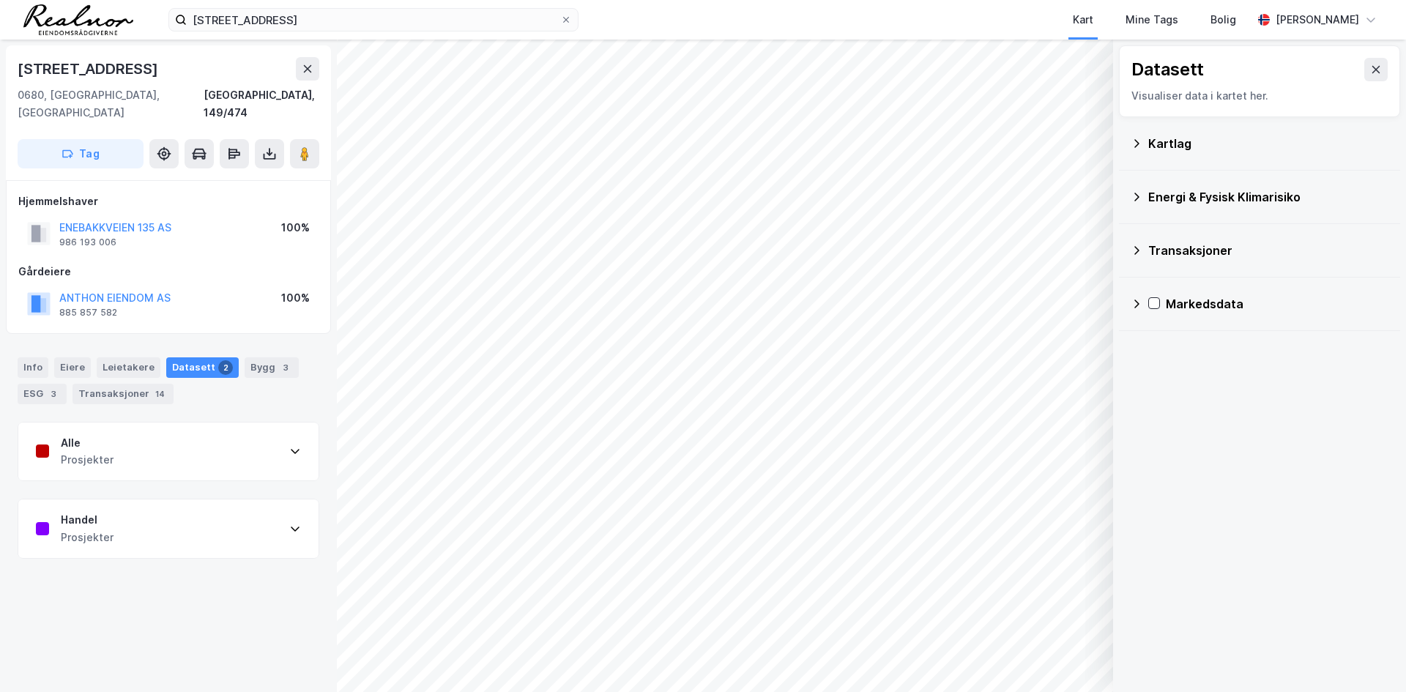
click at [291, 527] on icon at bounding box center [295, 529] width 9 height 5
click at [244, 523] on div "Handel Prosjekter" at bounding box center [168, 528] width 300 height 59
click at [1159, 303] on div at bounding box center [1154, 303] width 12 height 12
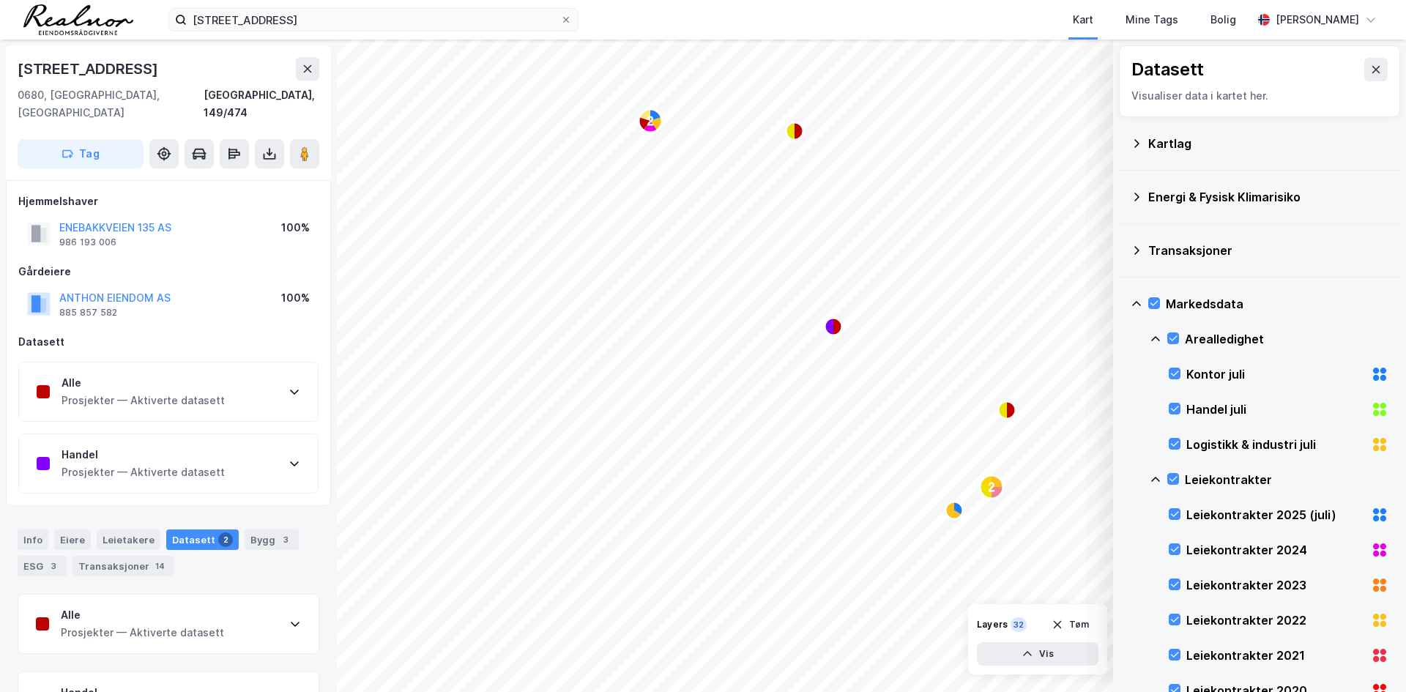
click at [1167, 297] on div "Markedsdata" at bounding box center [1277, 304] width 223 height 18
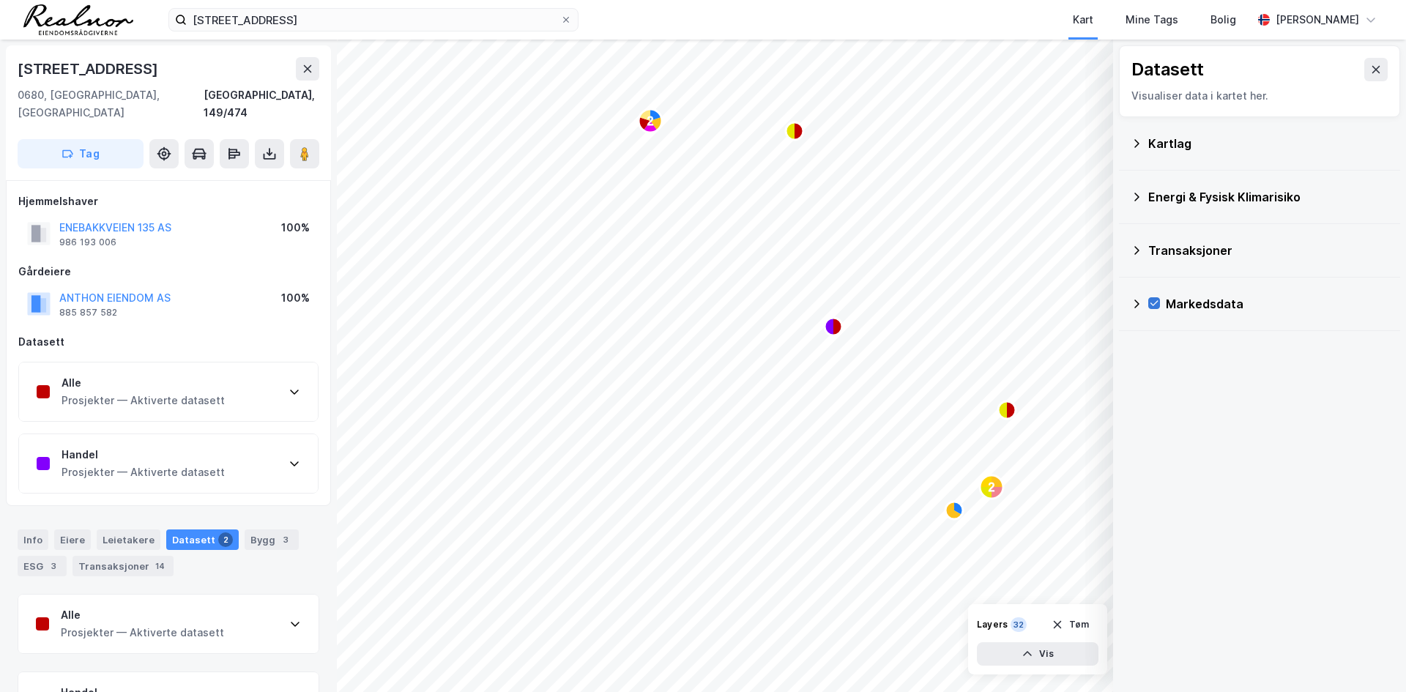
click at [1153, 298] on icon at bounding box center [1154, 303] width 10 height 10
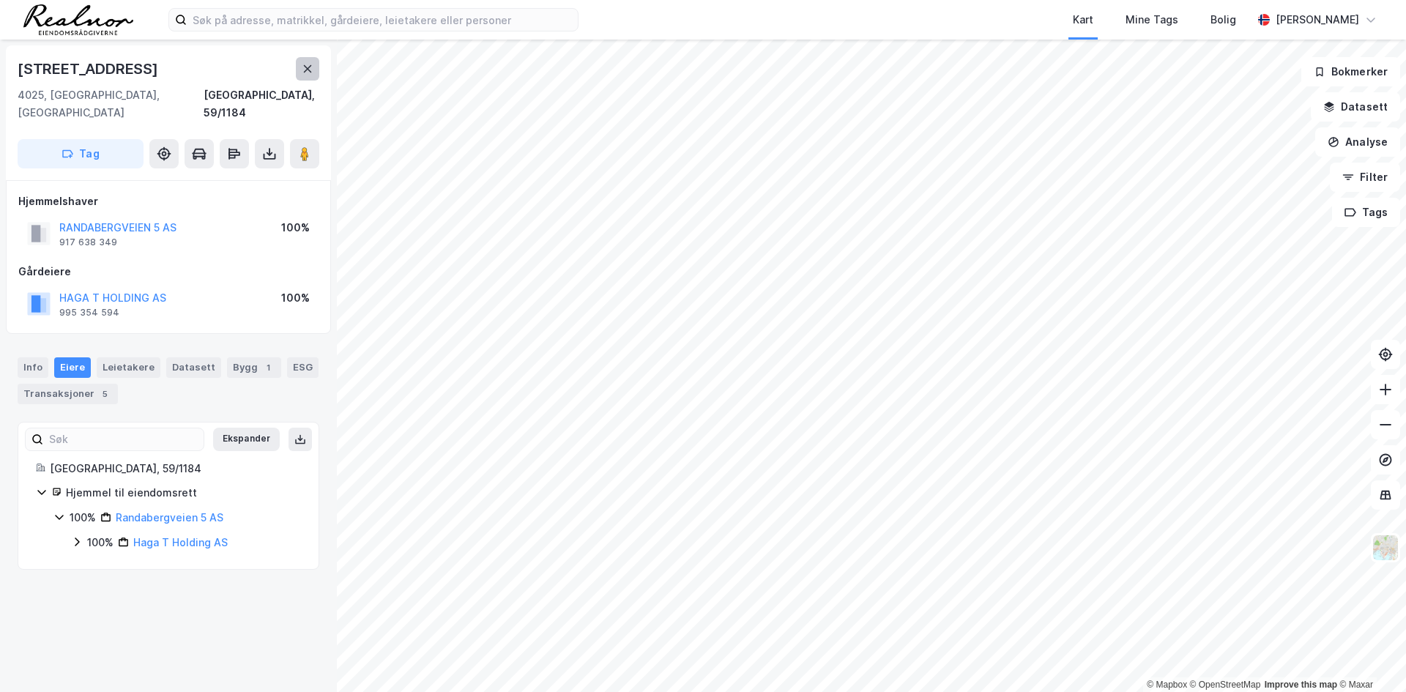
click at [304, 75] on button at bounding box center [307, 68] width 23 height 23
